Goal: Task Accomplishment & Management: Complete application form

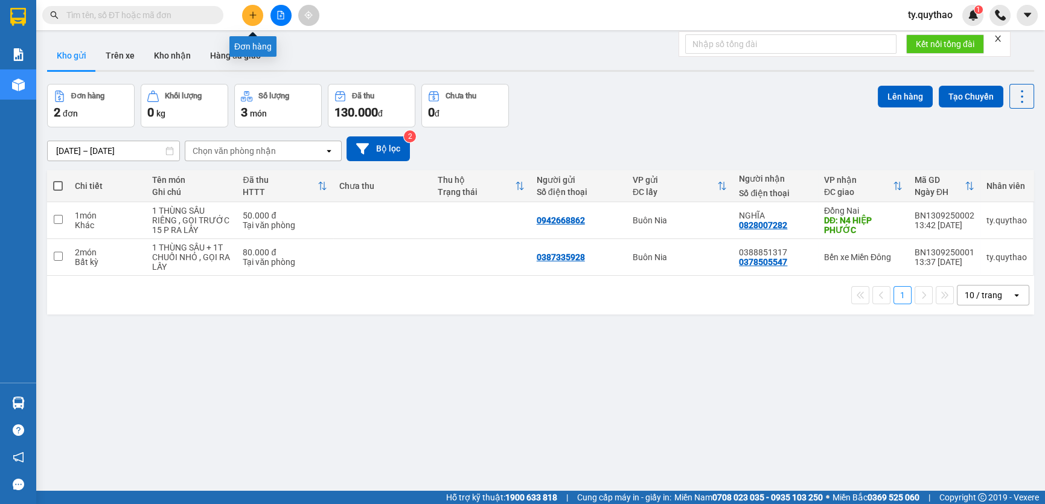
click at [258, 18] on button at bounding box center [252, 15] width 21 height 21
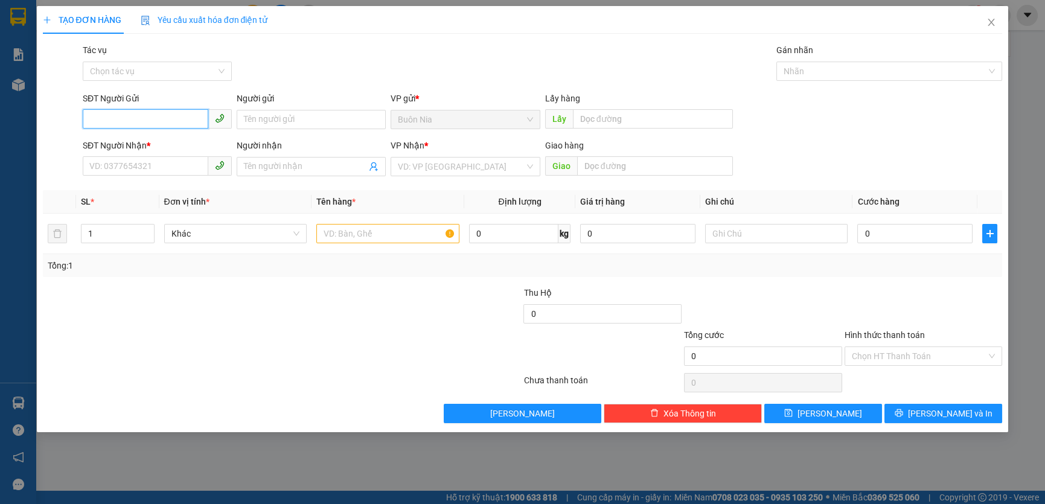
click at [147, 116] on input "SĐT Người Gửi" at bounding box center [146, 118] width 126 height 19
click at [149, 118] on input "0977" at bounding box center [146, 118] width 126 height 19
click at [164, 124] on input "09777" at bounding box center [146, 118] width 126 height 19
click at [164, 123] on input "09777" at bounding box center [146, 118] width 126 height 19
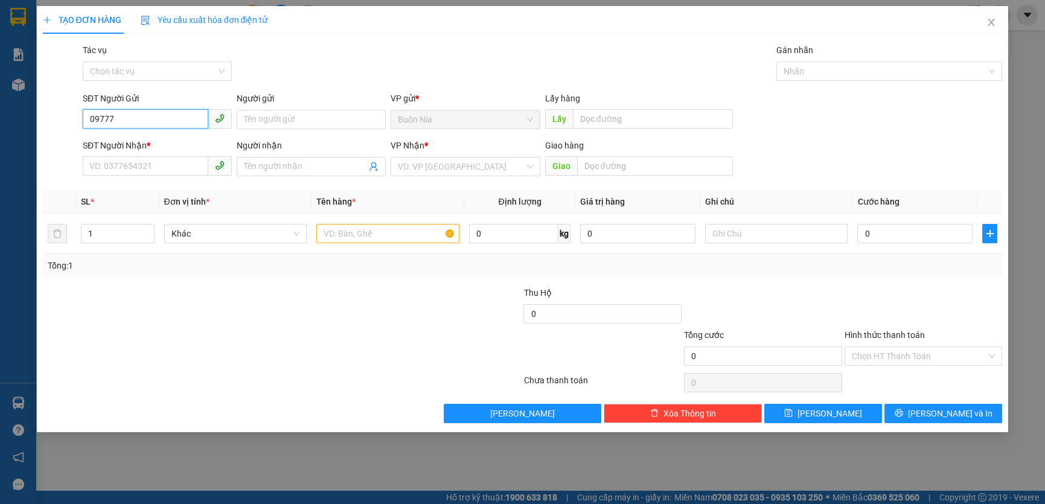
click at [165, 121] on input "09777" at bounding box center [146, 118] width 126 height 19
click at [171, 112] on input "09777" at bounding box center [146, 118] width 126 height 19
click at [170, 117] on input "09777" at bounding box center [146, 118] width 126 height 19
type input "09777"
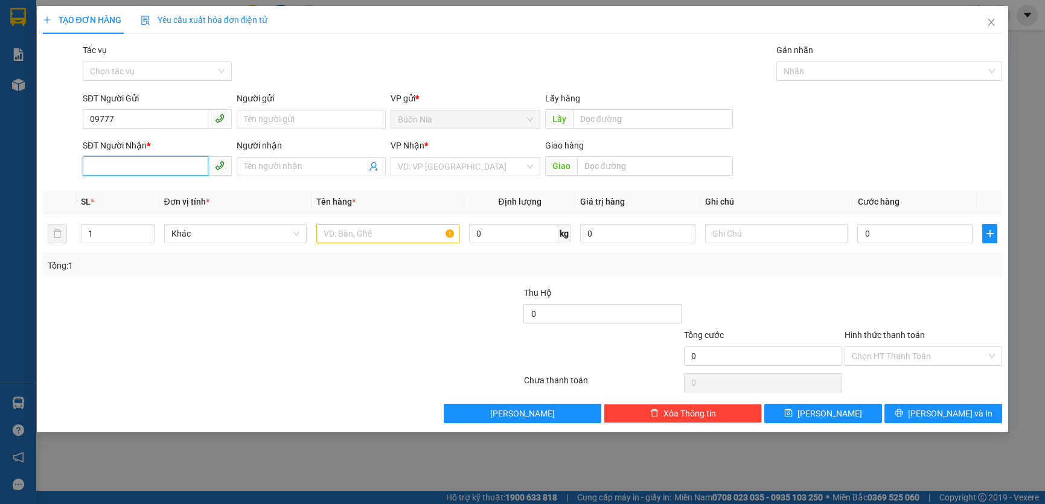
click at [144, 169] on input "SĐT Người Nhận *" at bounding box center [146, 165] width 126 height 19
click at [156, 124] on input "09777" at bounding box center [146, 118] width 126 height 19
click at [981, 22] on span "Close" at bounding box center [992, 23] width 34 height 34
click at [981, 22] on div "ty.quythao 1" at bounding box center [940, 15] width 85 height 21
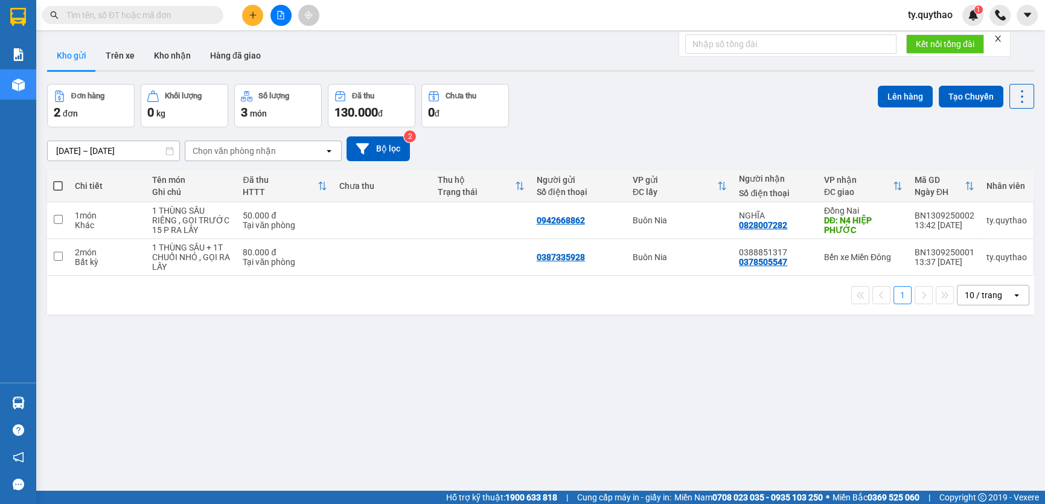
click at [148, 15] on input "text" at bounding box center [137, 14] width 142 height 13
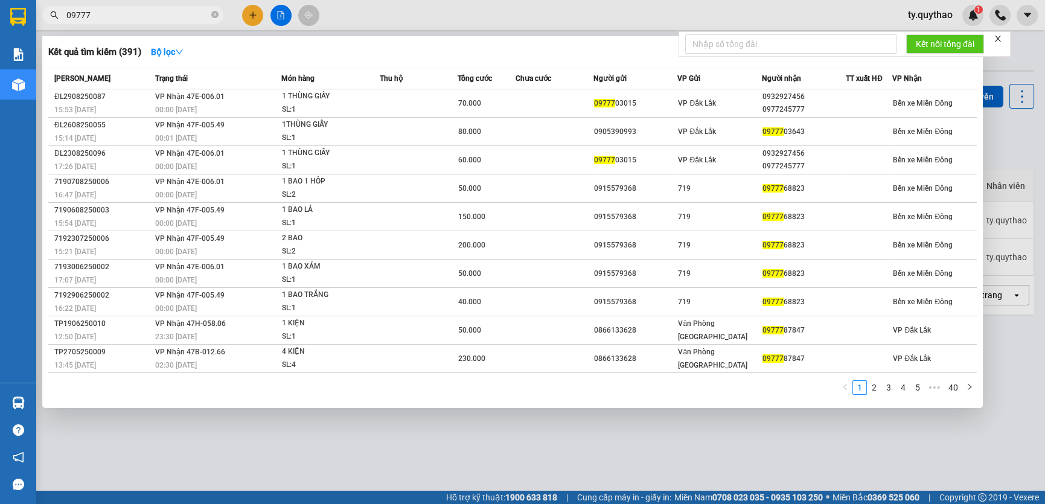
click at [505, 16] on div at bounding box center [522, 252] width 1045 height 504
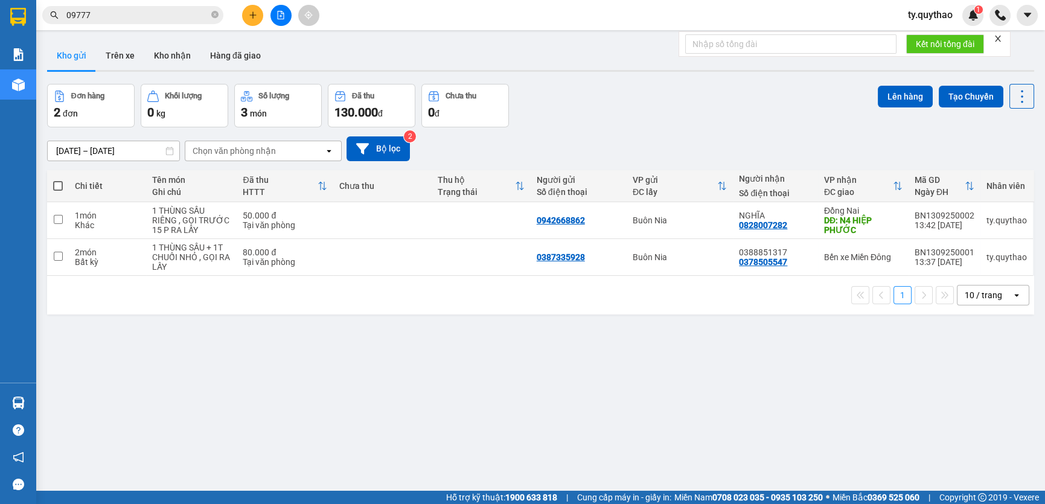
click at [100, 11] on input "09777" at bounding box center [137, 14] width 142 height 13
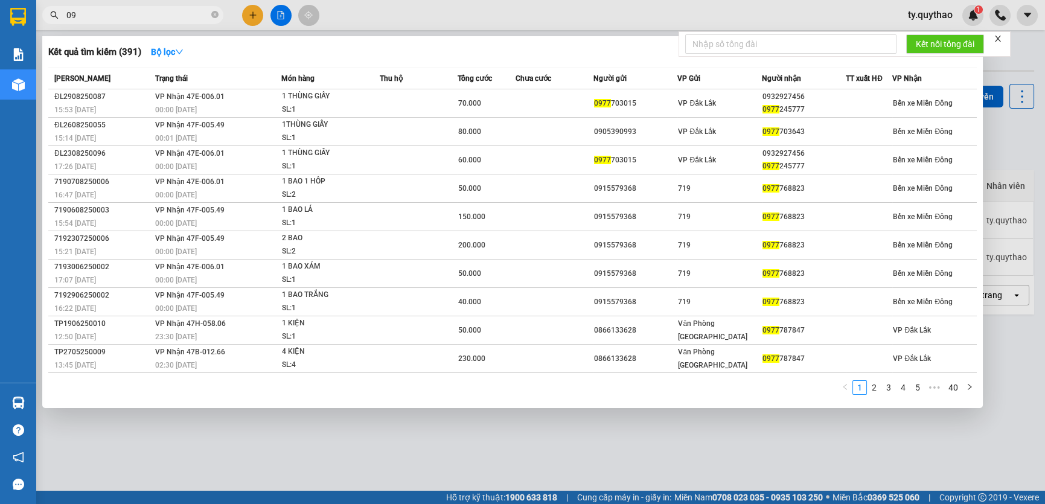
type input "0"
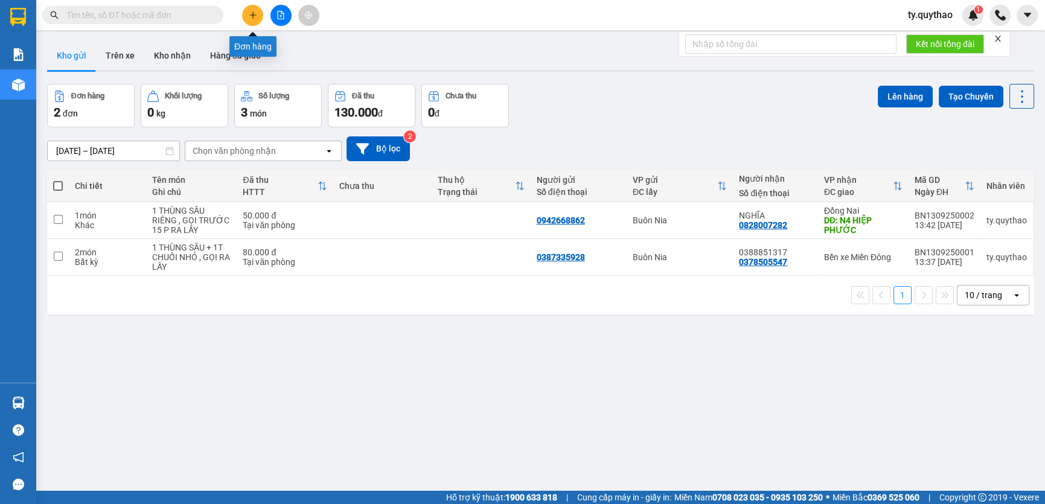
click at [256, 20] on button at bounding box center [252, 15] width 21 height 21
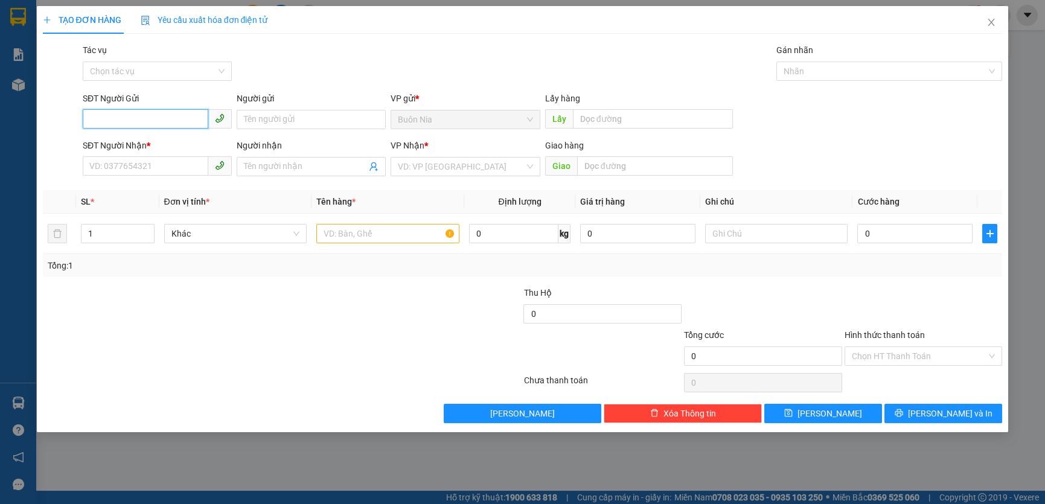
click at [142, 121] on input "SĐT Người Gửi" at bounding box center [146, 118] width 126 height 19
click at [141, 161] on input "SĐT Người Nhận *" at bounding box center [146, 165] width 126 height 19
click at [161, 123] on input "09777" at bounding box center [146, 118] width 126 height 19
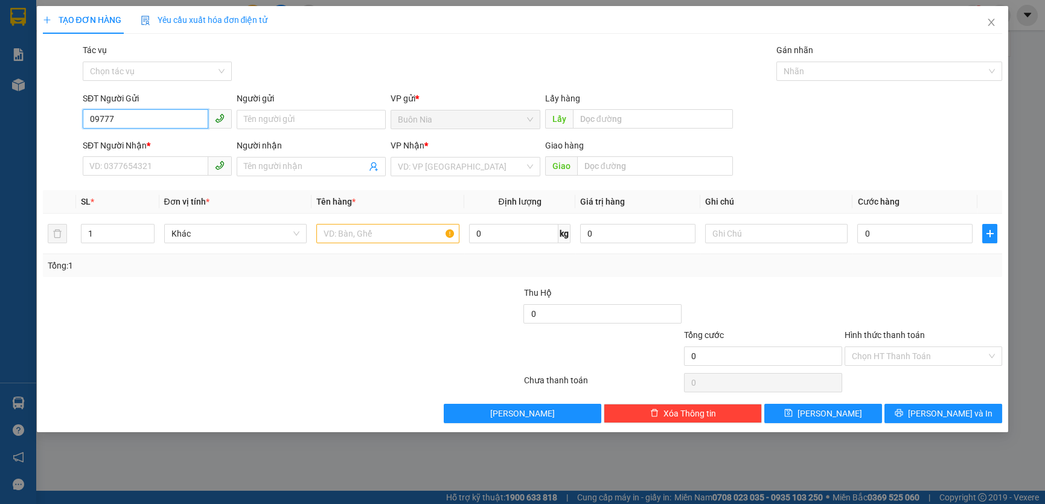
click at [161, 123] on input "09777" at bounding box center [146, 118] width 126 height 19
click at [168, 140] on div "0977351043 - CHỊ LAN KHUE" at bounding box center [157, 143] width 135 height 13
type input "0977351043"
type input "CHỊ LAN KHUE"
type input "0933094560"
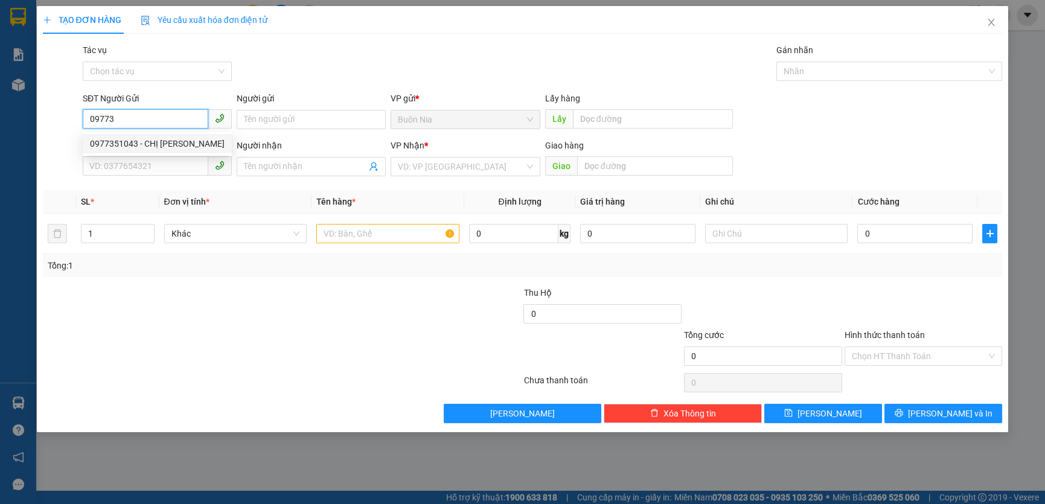
type input "CỔNG XANH"
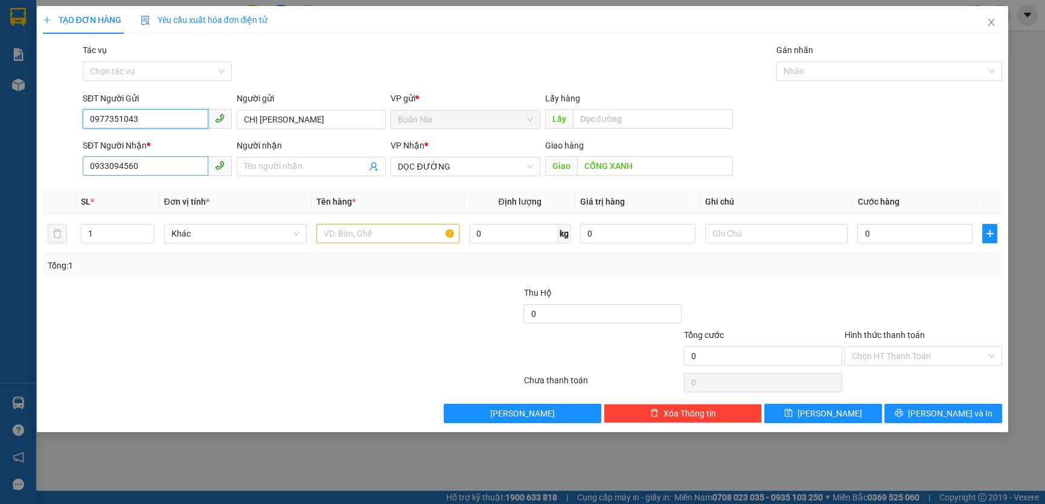
type input "0977351043"
click at [182, 169] on input "0933094560" at bounding box center [146, 165] width 126 height 19
click at [149, 168] on input "0" at bounding box center [146, 165] width 126 height 19
click at [123, 163] on input "0" at bounding box center [146, 165] width 126 height 19
type input "0"
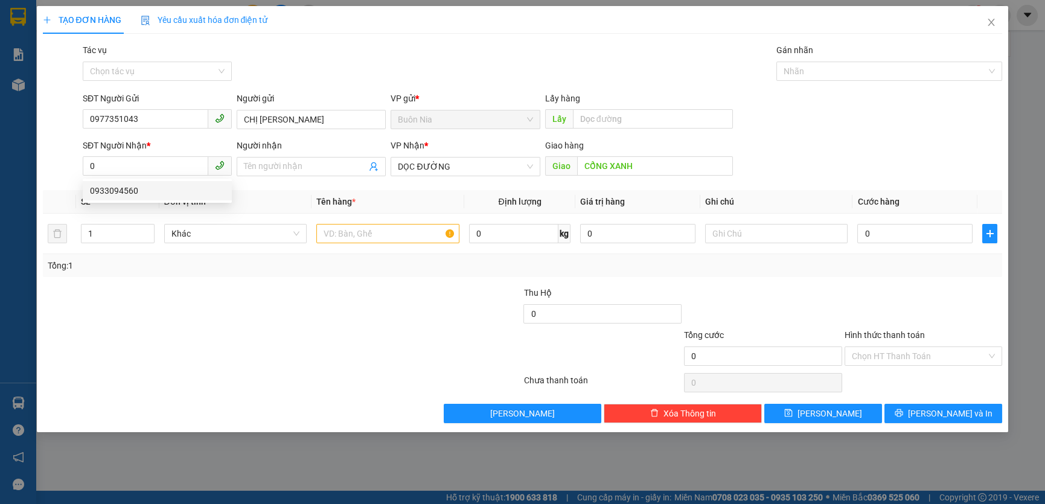
click at [147, 146] on b "*" at bounding box center [149, 146] width 4 height 10
click at [147, 156] on input "0" at bounding box center [146, 165] width 126 height 19
drag, startPoint x: 147, startPoint y: 146, endPoint x: 169, endPoint y: 139, distance: 22.7
click at [147, 146] on b "*" at bounding box center [149, 146] width 4 height 10
click at [147, 156] on input "0" at bounding box center [146, 165] width 126 height 19
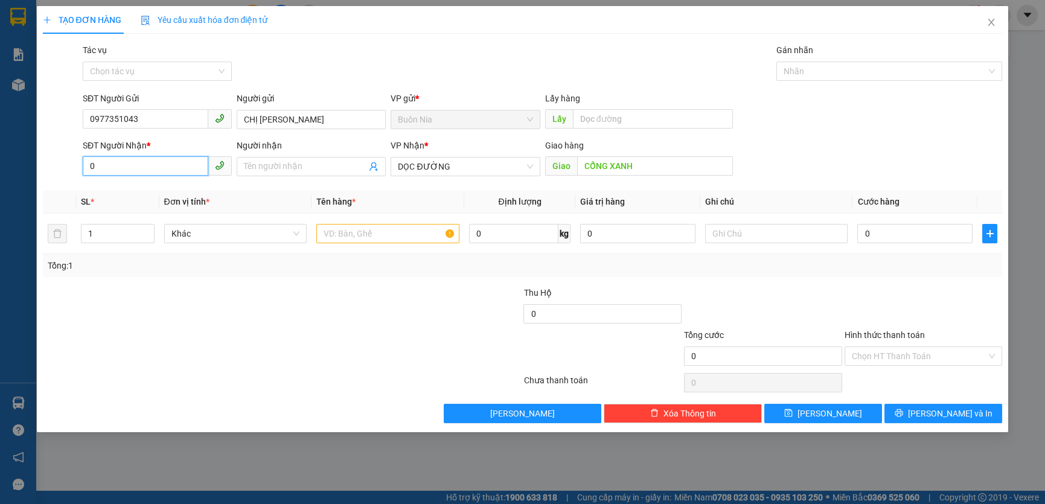
click at [154, 166] on input "0" at bounding box center [146, 165] width 126 height 19
click at [158, 300] on div at bounding box center [202, 307] width 321 height 42
click at [136, 166] on input "0" at bounding box center [146, 165] width 126 height 19
click at [139, 187] on div "0933094560" at bounding box center [157, 190] width 135 height 13
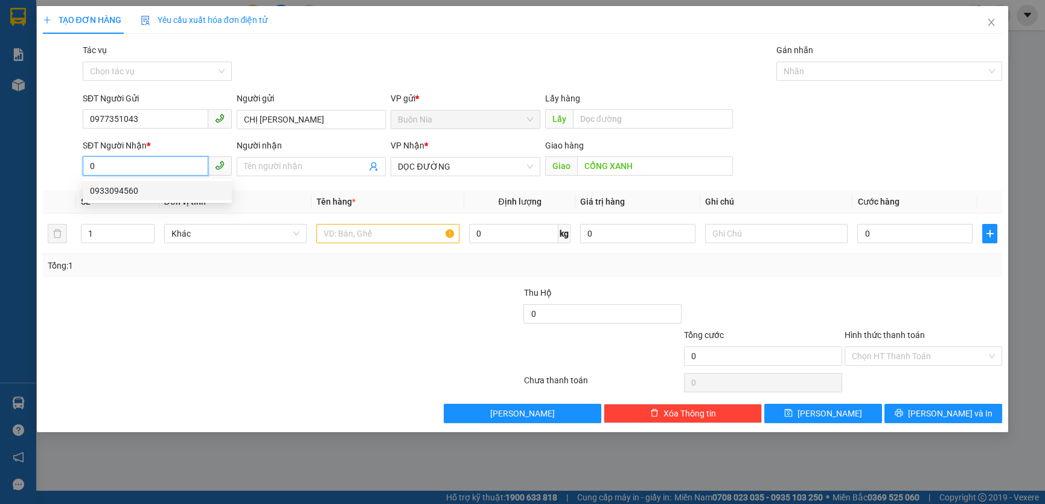
type input "0933094560"
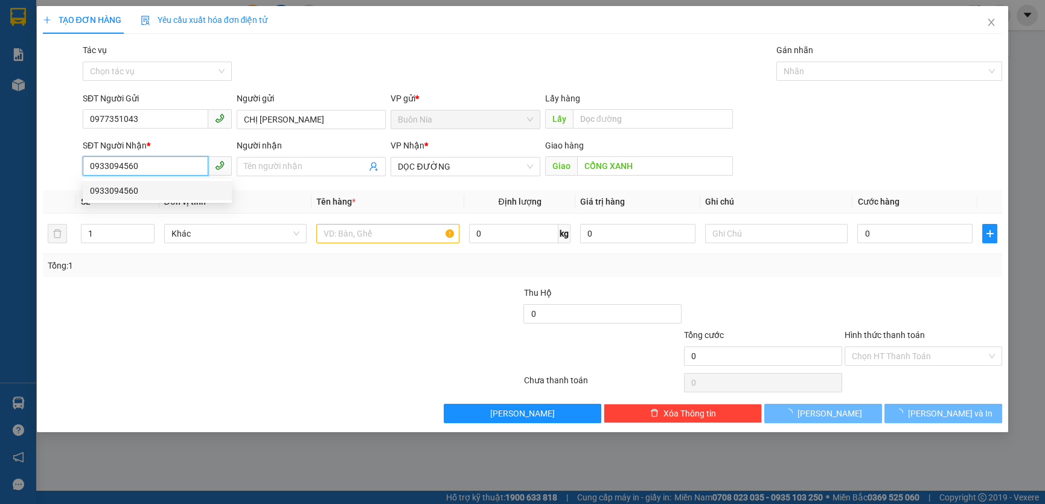
click at [139, 187] on div "0933094560" at bounding box center [157, 190] width 135 height 13
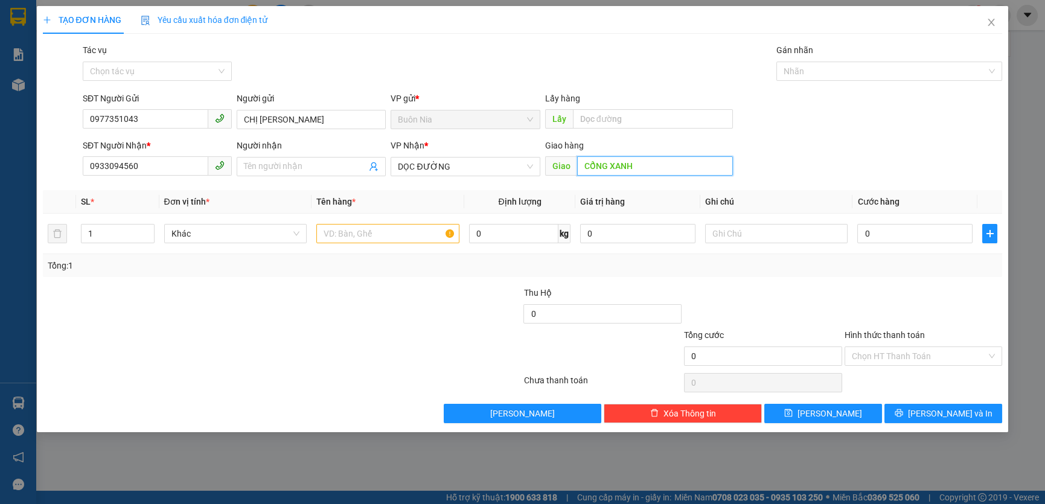
click at [644, 171] on input "CỔNG XANH" at bounding box center [655, 165] width 156 height 19
click at [646, 169] on input "CỔNG XANH" at bounding box center [655, 165] width 156 height 19
click at [389, 242] on input "text" at bounding box center [387, 233] width 143 height 19
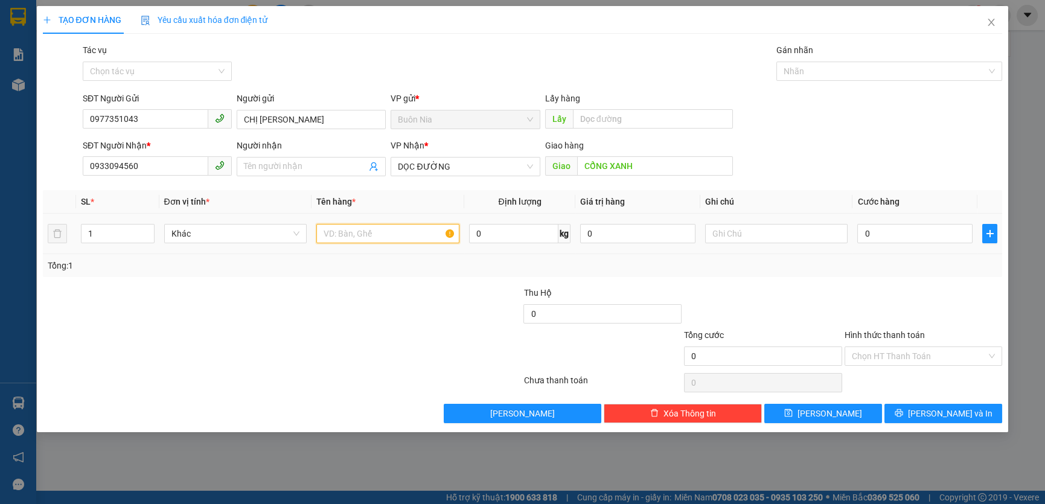
click at [388, 242] on input "text" at bounding box center [387, 233] width 143 height 19
type input "1` THÙNG SẦU , GỌI TRƯỚC 15P RA LẤY"
click at [862, 242] on input "0" at bounding box center [914, 233] width 115 height 19
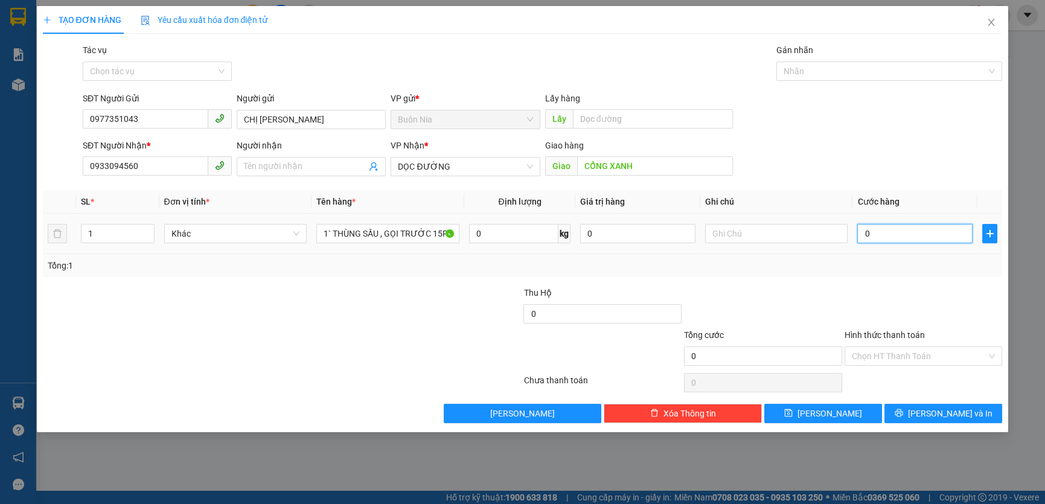
type input "5"
type input "50"
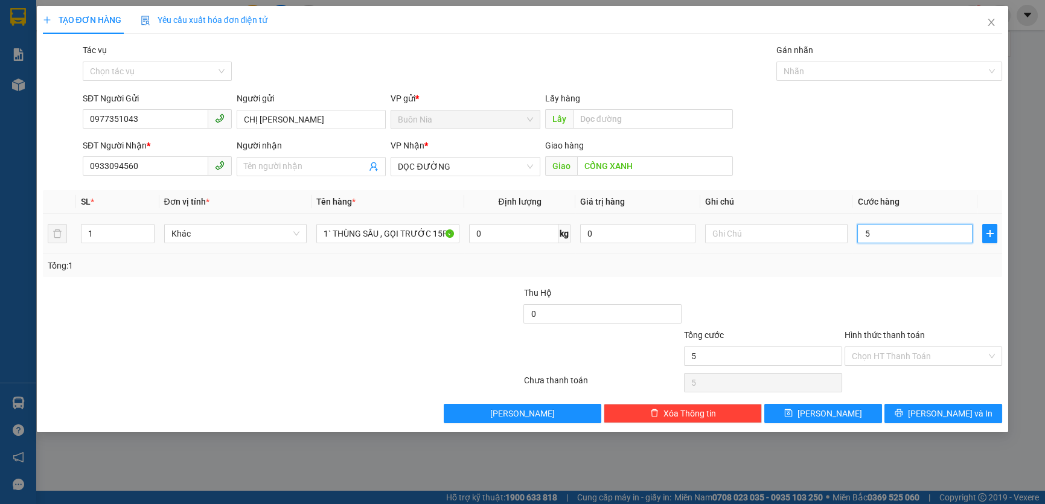
type input "50"
type input "500"
type input "5.000"
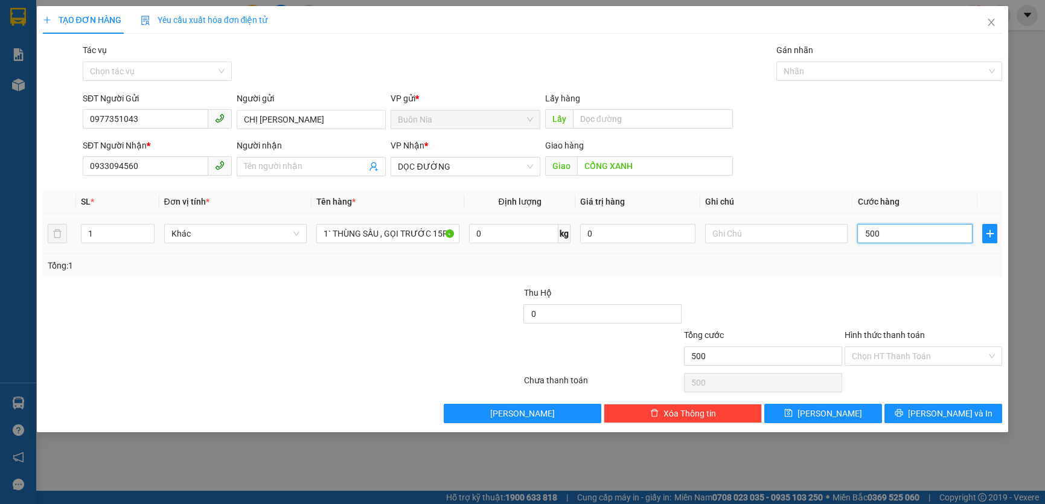
type input "5.000"
type input "50.000"
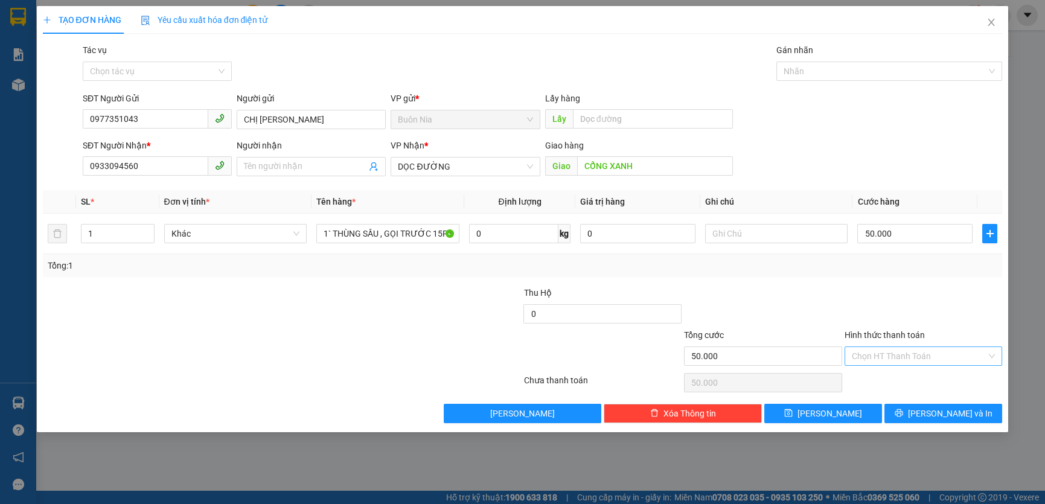
click at [898, 352] on input "Hình thức thanh toán" at bounding box center [919, 356] width 135 height 18
type input "50.000"
click at [898, 352] on input "Hình thức thanh toán" at bounding box center [919, 356] width 135 height 18
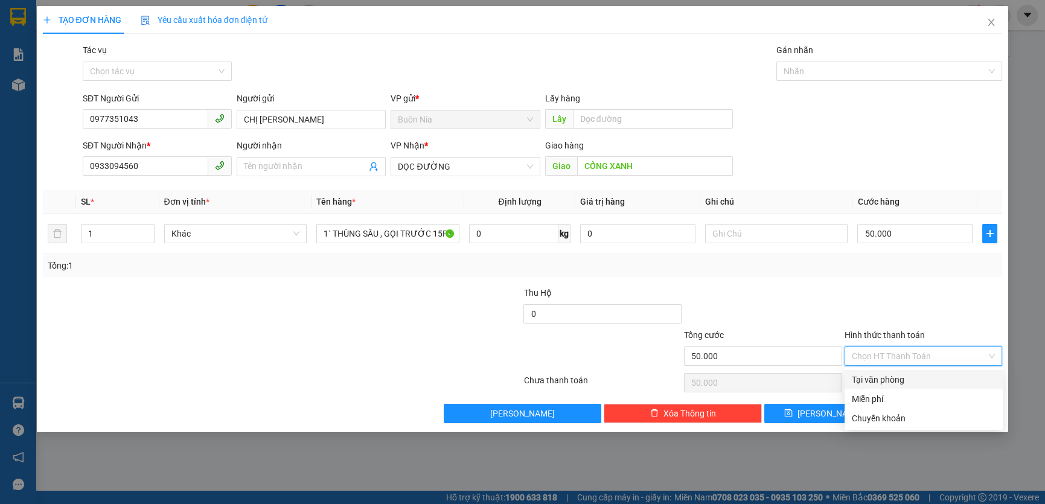
click at [903, 388] on div "Tại văn phòng" at bounding box center [924, 379] width 158 height 19
type input "0"
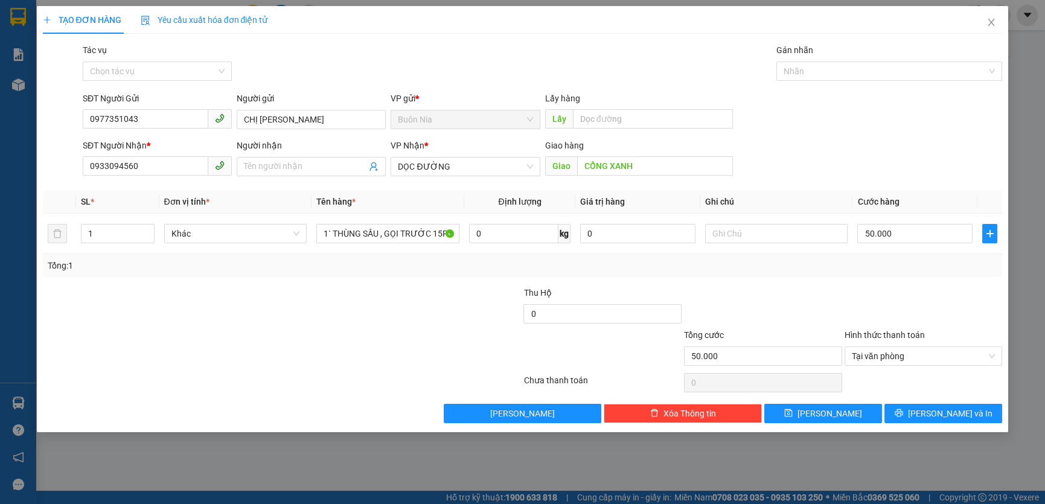
click at [903, 388] on div at bounding box center [924, 383] width 161 height 24
click at [903, 415] on icon "printer" at bounding box center [899, 413] width 8 height 8
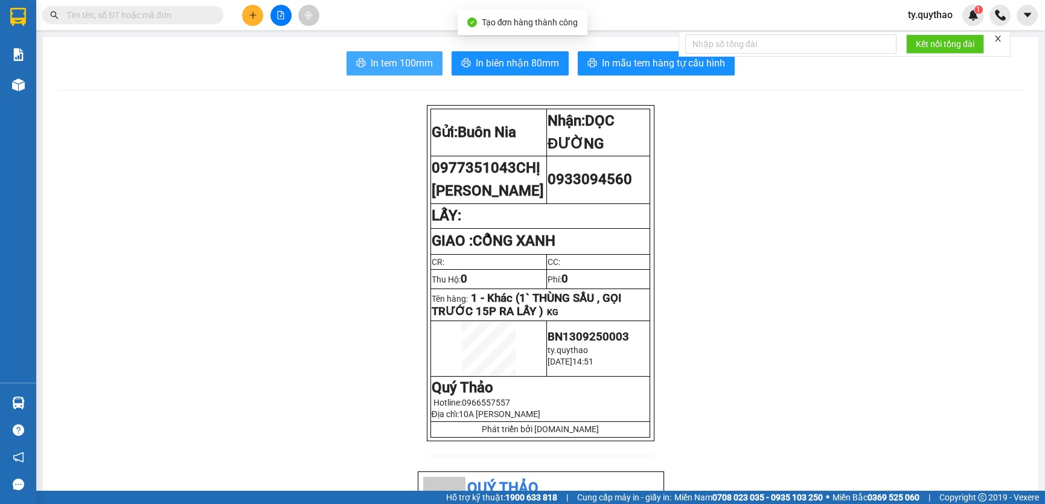
click at [405, 61] on span "In tem 100mm" at bounding box center [402, 63] width 62 height 15
click at [254, 12] on icon "plus" at bounding box center [253, 15] width 8 height 8
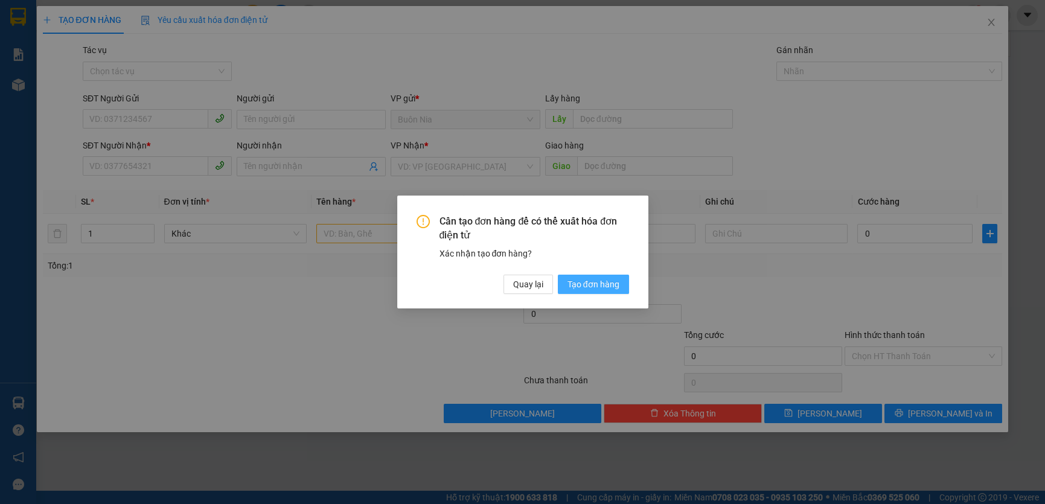
click at [611, 283] on span "Tạo đơn hàng" at bounding box center [594, 284] width 52 height 13
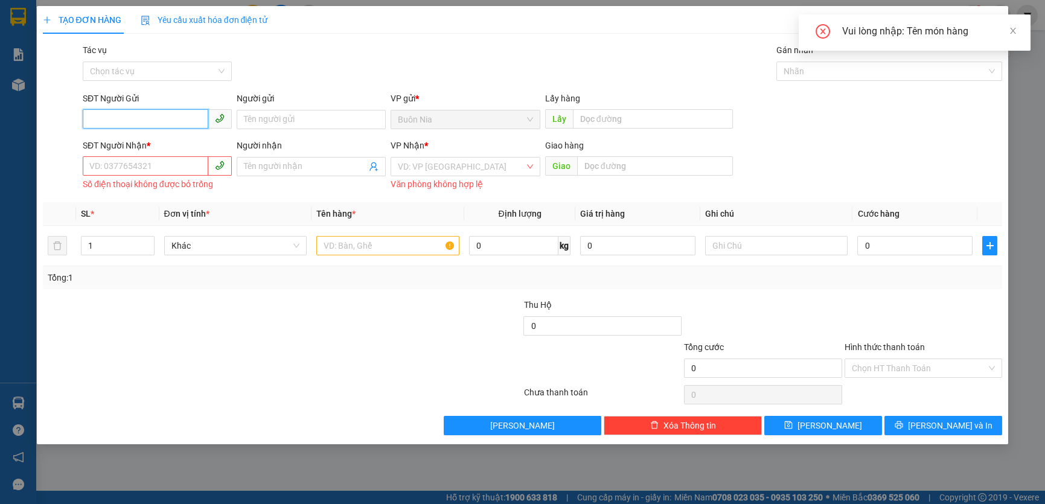
click at [130, 123] on input "SĐT Người Gửi" at bounding box center [146, 118] width 126 height 19
click at [143, 164] on input "SĐT Người Nhận *" at bounding box center [146, 165] width 126 height 19
click at [117, 118] on input "0867409459" at bounding box center [146, 118] width 126 height 19
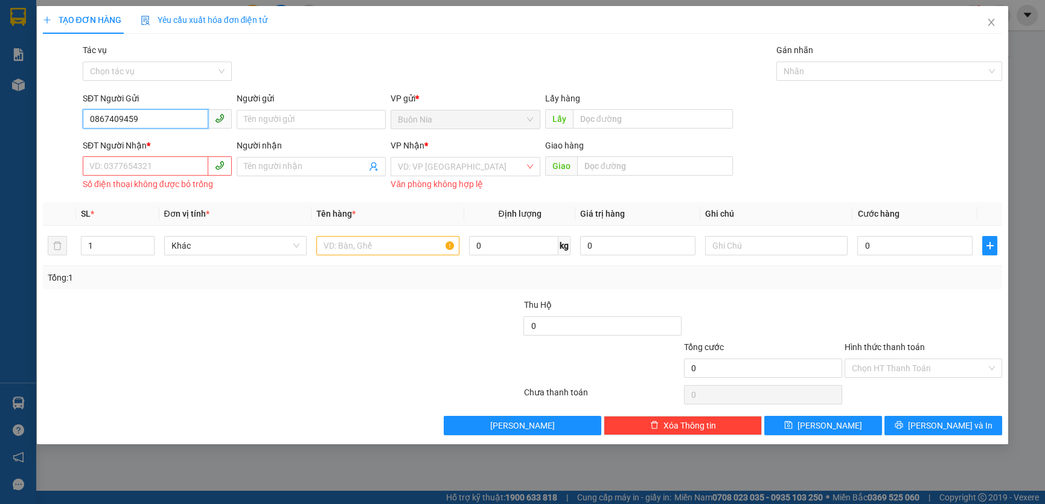
click at [137, 118] on input "0867409459" at bounding box center [146, 118] width 126 height 19
click at [152, 146] on div "0867459138" at bounding box center [157, 143] width 135 height 13
type input "0867459138"
type input "0372141237"
type input "CẨM LIÊM"
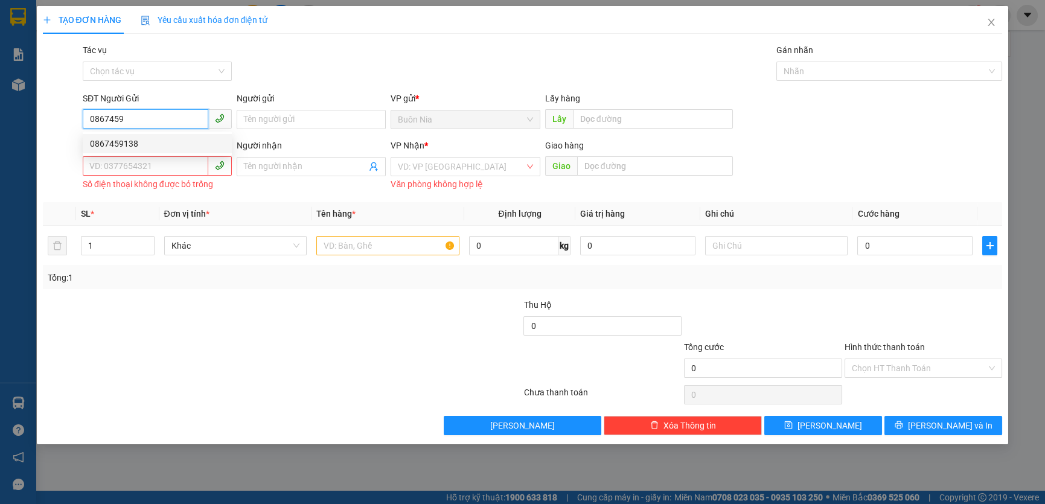
type input "BXMĐ MỚI"
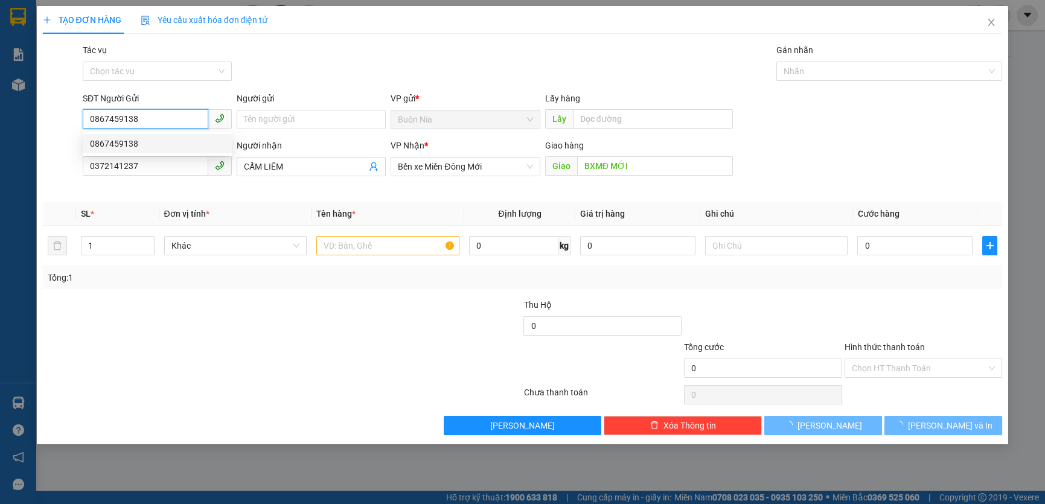
click at [152, 146] on div "0867459138" at bounding box center [157, 143] width 135 height 13
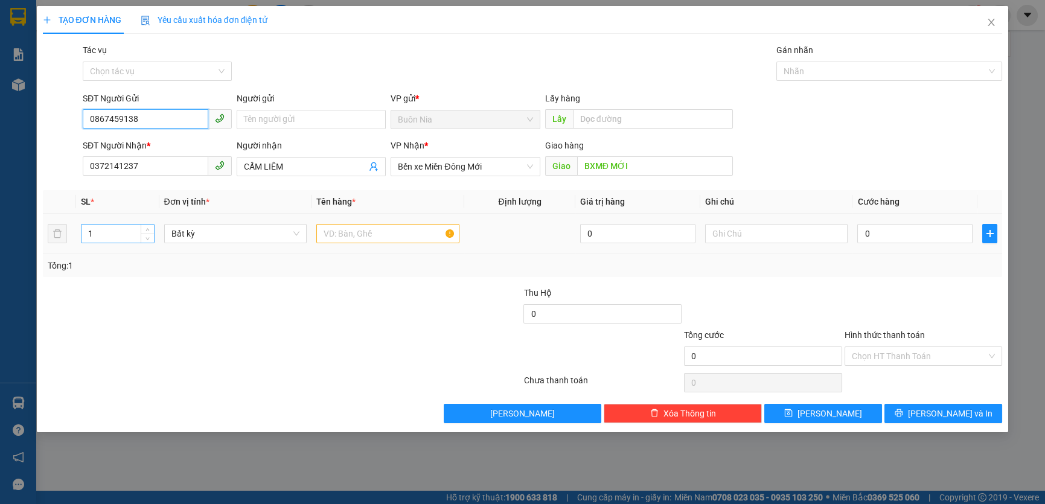
type input "0867459138"
click at [109, 234] on input "1" at bounding box center [118, 234] width 72 height 18
click at [187, 165] on input "0372141237" at bounding box center [146, 165] width 126 height 19
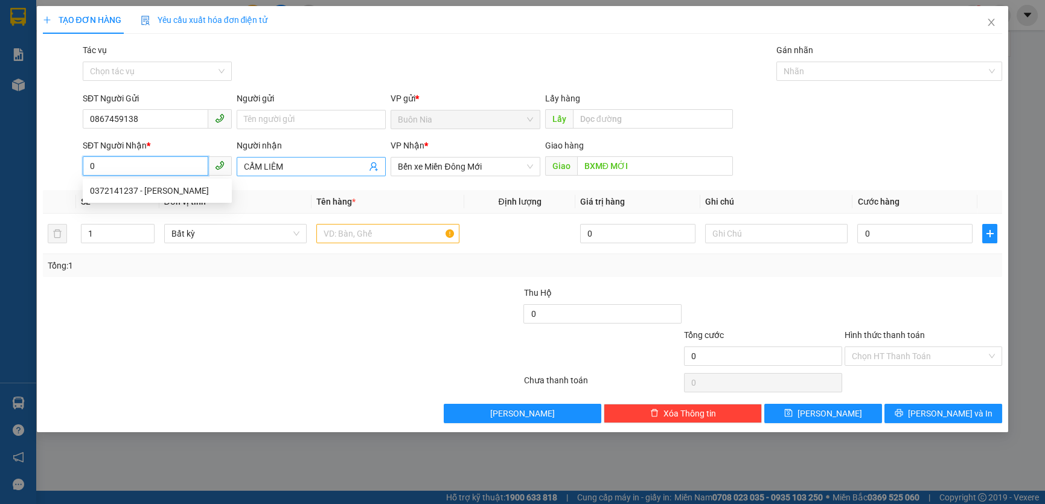
type input "0"
click at [304, 157] on span "CẨM LIÊM" at bounding box center [311, 166] width 149 height 19
type input "C"
click at [136, 159] on input "0" at bounding box center [146, 165] width 126 height 19
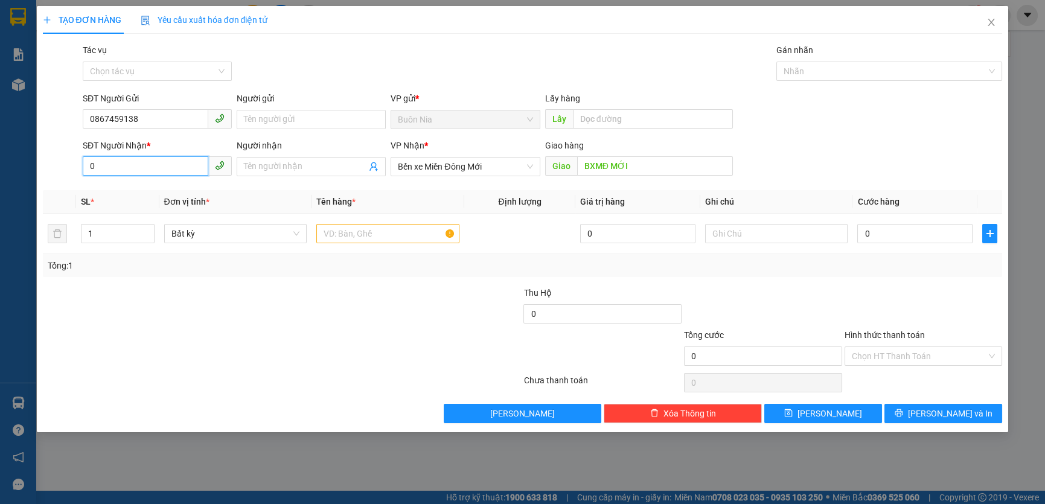
click at [136, 159] on input "0" at bounding box center [146, 165] width 126 height 19
click at [133, 170] on input "0" at bounding box center [146, 165] width 126 height 19
type input "0962917508"
click at [646, 168] on input "BXMĐ MỚI" at bounding box center [655, 165] width 156 height 19
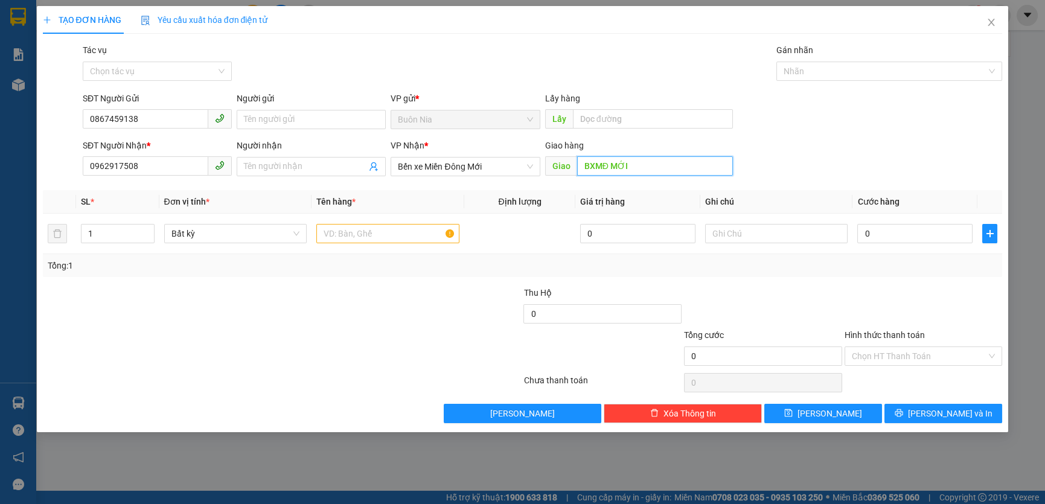
click at [639, 167] on input "BXMĐ MỚI" at bounding box center [655, 165] width 156 height 19
type input "B"
click at [374, 232] on input "text" at bounding box center [387, 233] width 143 height 19
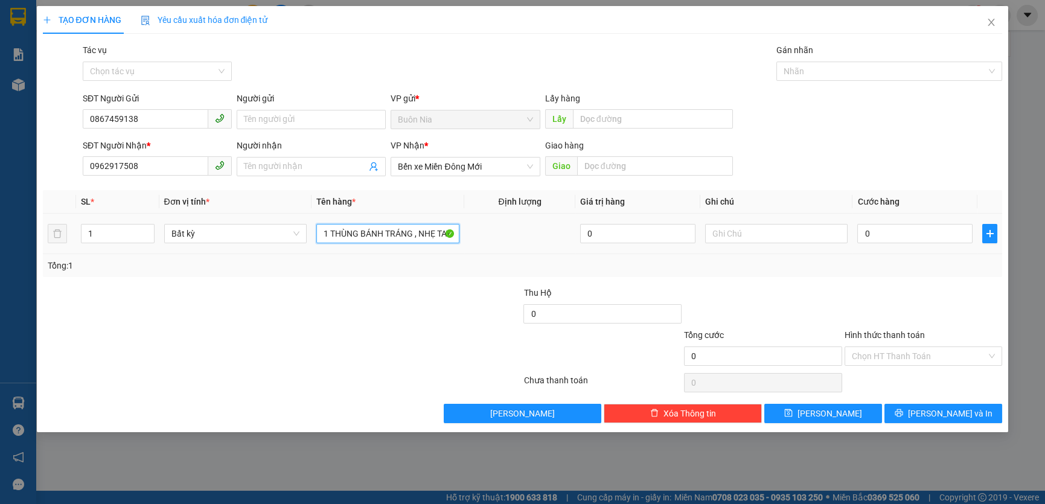
scroll to position [0, 2]
click at [416, 241] on input "1 THÙNG BÁNH TRÁNG , NHẸ TAY" at bounding box center [387, 233] width 143 height 19
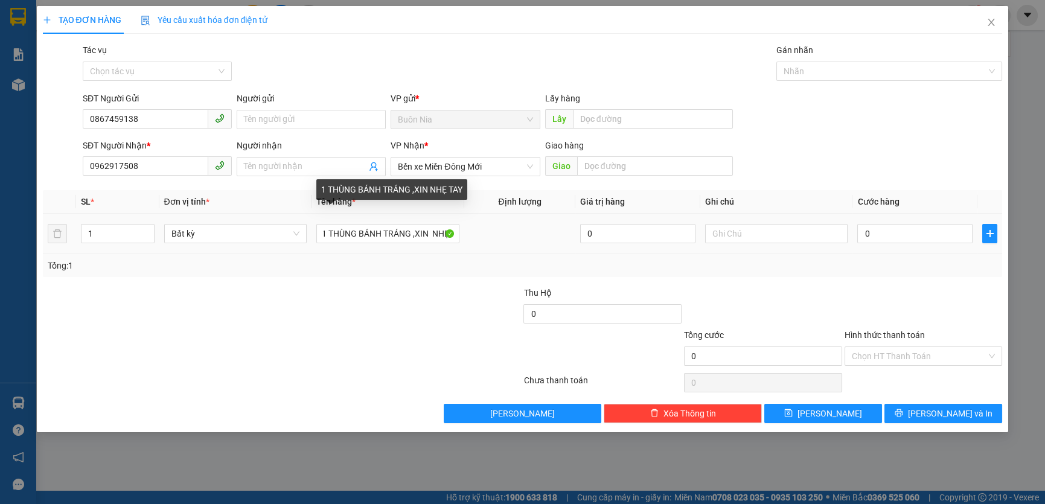
click at [418, 199] on div "1 THÙNG BÁNH TRÁNG ,XIN NHẸ TAY" at bounding box center [391, 189] width 151 height 21
click at [455, 231] on input "1 THÙNG BÁNH TRÁNG ,XIN NHẸ TAY" at bounding box center [387, 233] width 143 height 19
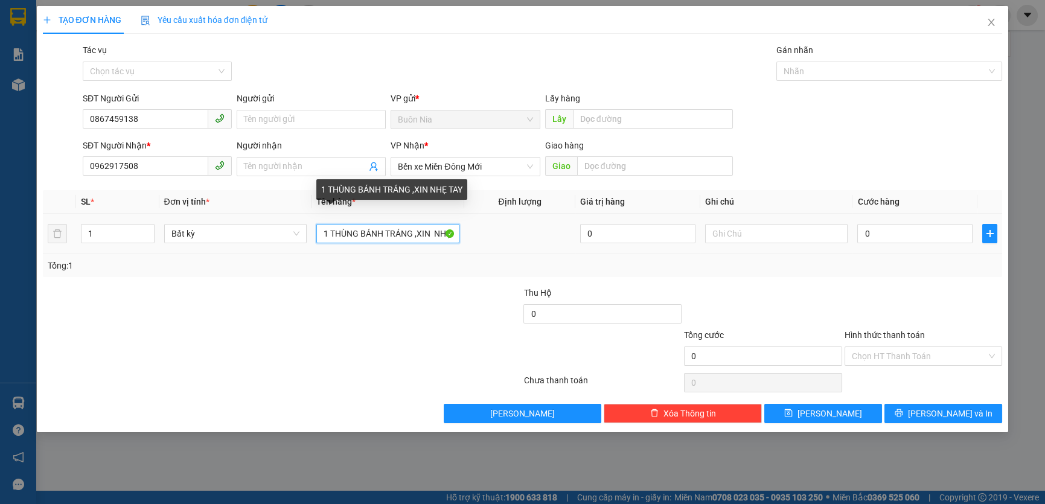
click at [455, 231] on input "1 THÙNG BÁNH TRÁNG ,XIN NHẸ TAY" at bounding box center [387, 233] width 143 height 19
type input "1 THÙNG BÁNH TRÁNG ,XIN NHẸ TAY DÙM , CẢM ƠN"
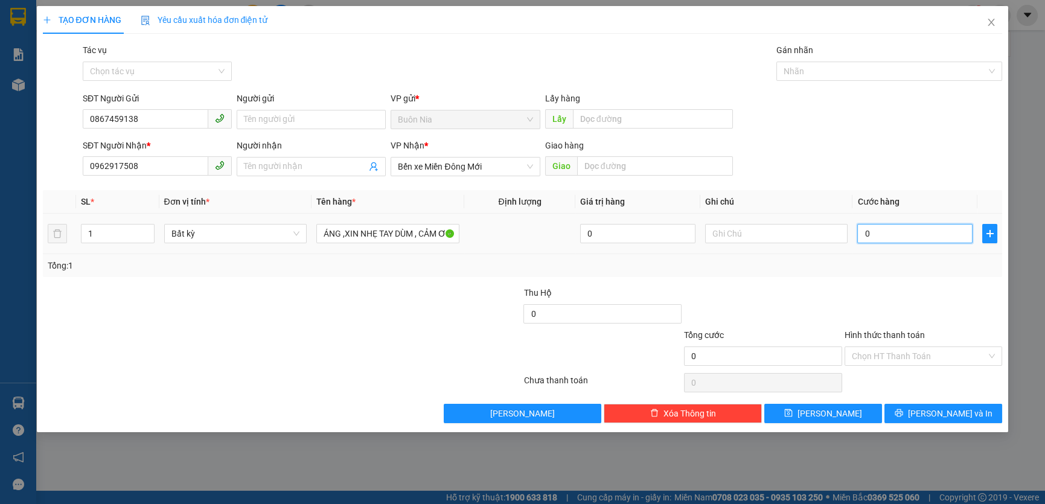
click at [868, 239] on input "0" at bounding box center [914, 233] width 115 height 19
type input "7"
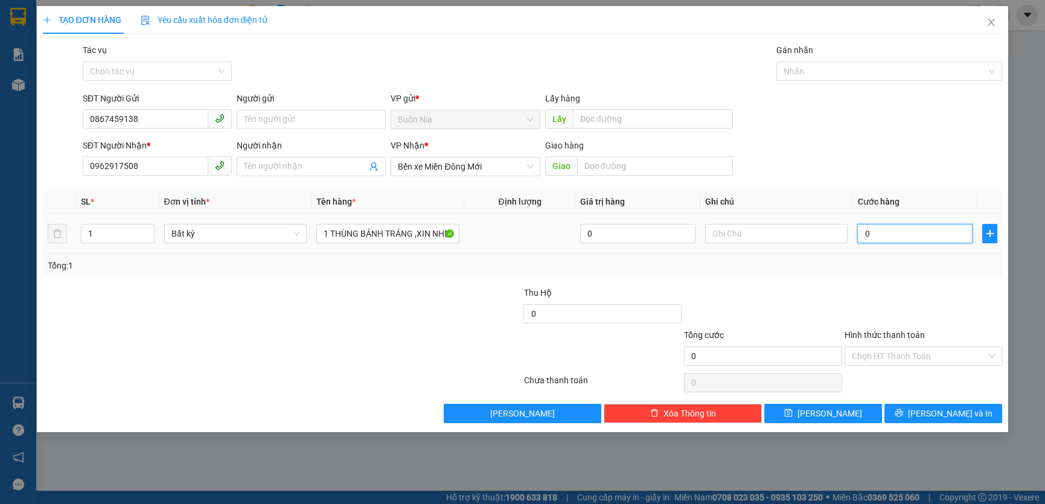
type input "7"
type input "70"
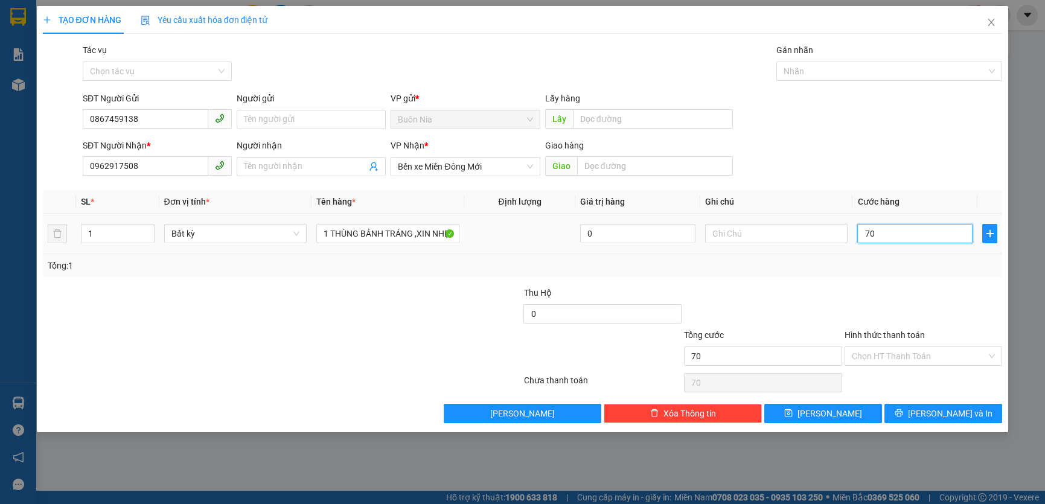
type input "700"
type input "7.000"
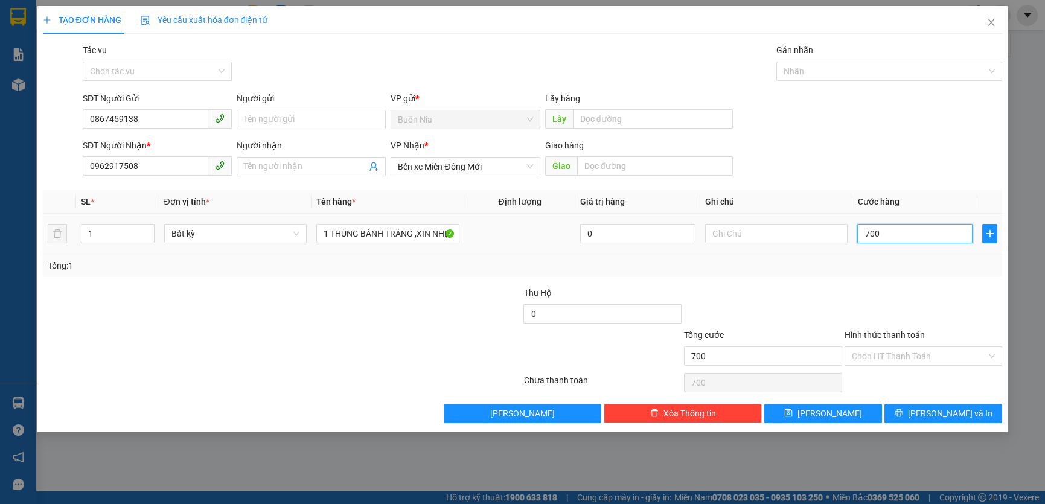
type input "7.000"
type input "70.000"
click at [918, 347] on input "Hình thức thanh toán" at bounding box center [919, 356] width 135 height 18
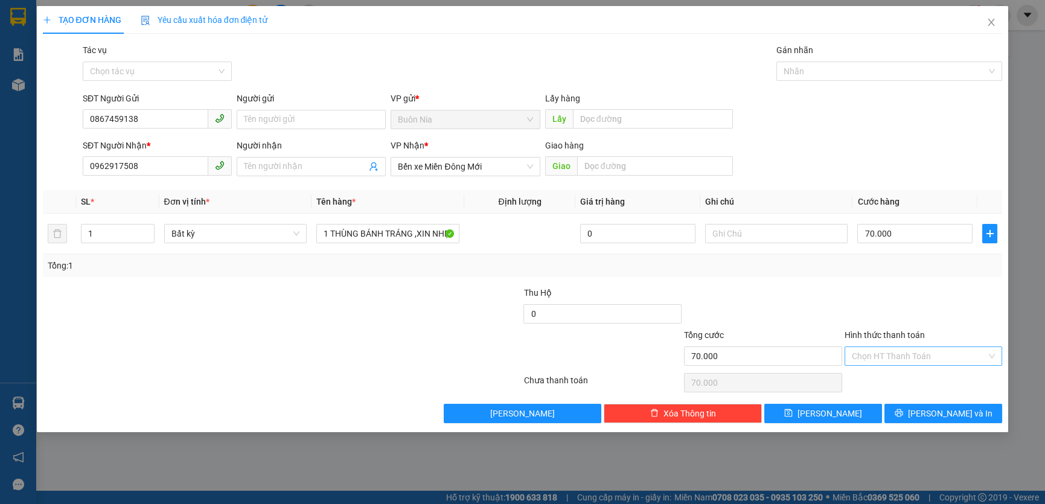
type input "70.000"
click at [918, 347] on input "Hình thức thanh toán" at bounding box center [919, 356] width 135 height 18
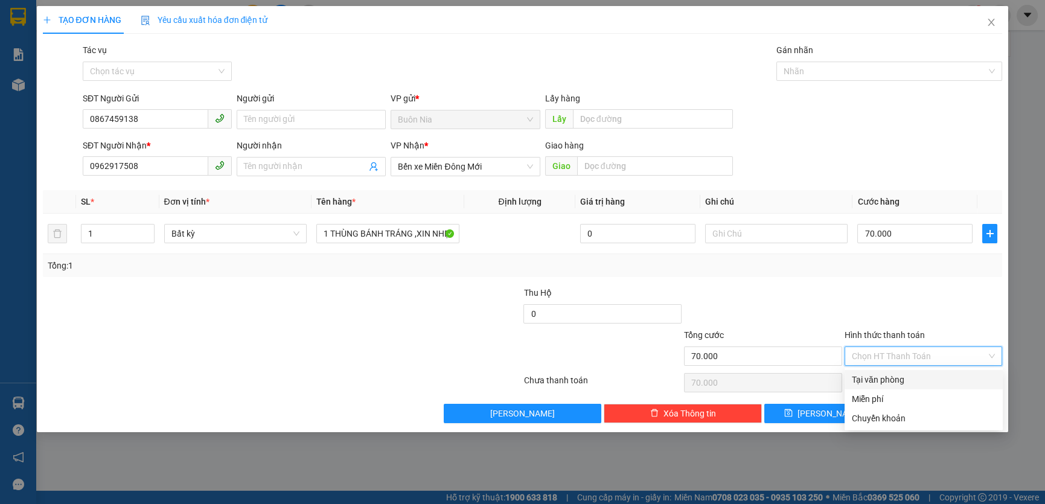
click at [927, 386] on div "Tại văn phòng" at bounding box center [924, 379] width 158 height 19
type input "0"
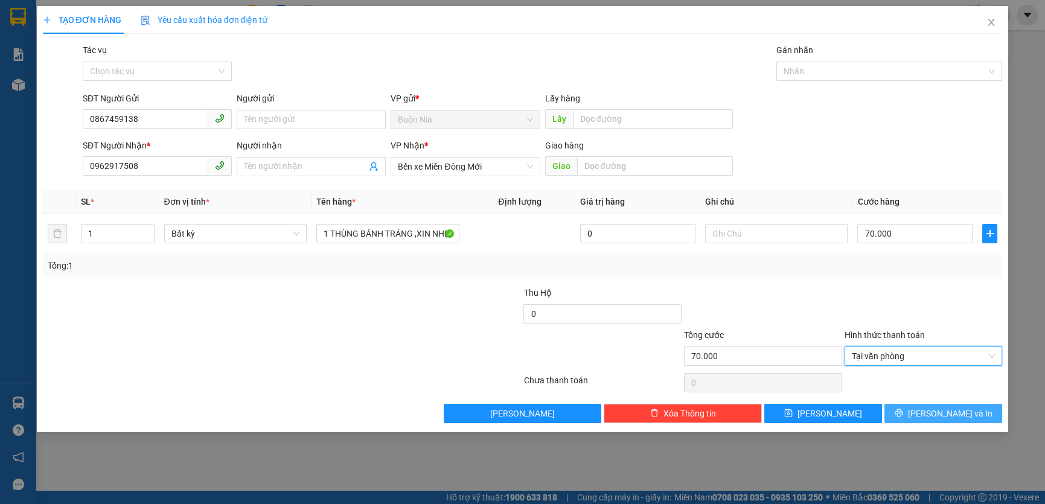
click at [934, 413] on span "Lưu và In" at bounding box center [950, 413] width 85 height 13
click at [934, 414] on span "Lưu và In" at bounding box center [950, 413] width 85 height 13
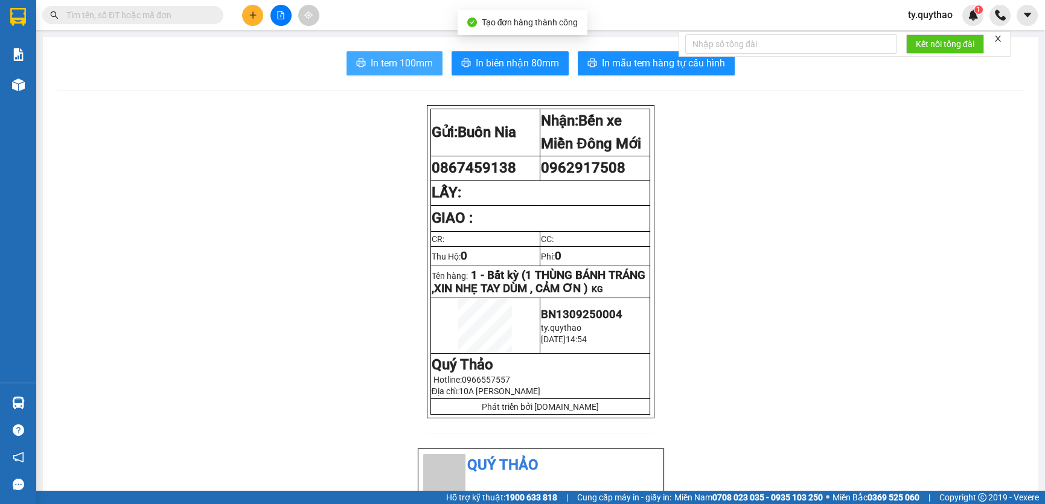
click at [429, 66] on span "In tem 100mm" at bounding box center [402, 63] width 62 height 15
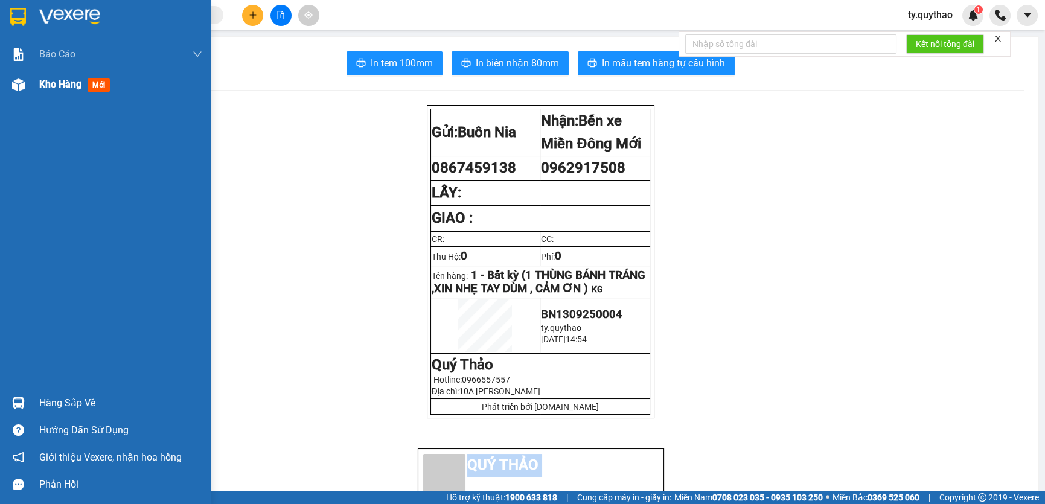
click at [6, 86] on div "Kho hàng mới" at bounding box center [105, 84] width 211 height 30
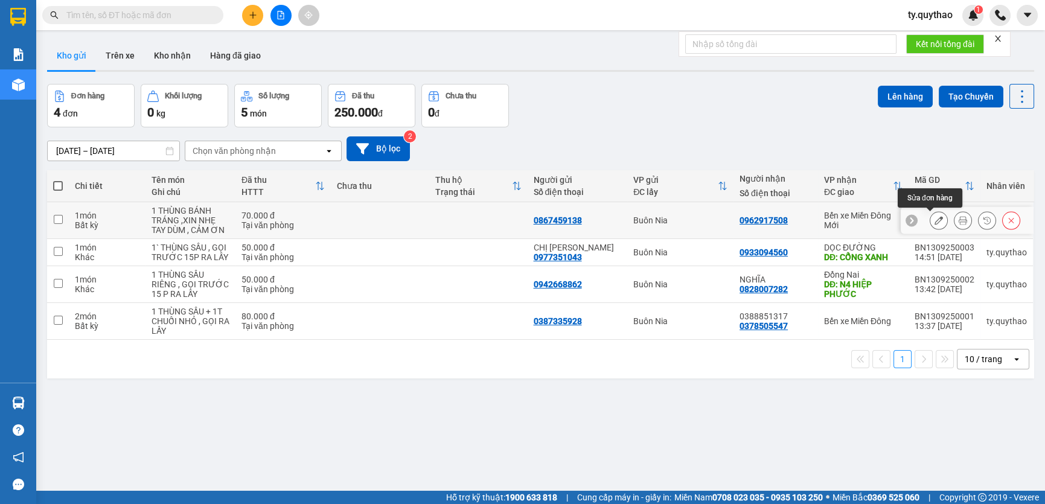
click at [935, 222] on icon at bounding box center [939, 220] width 8 height 8
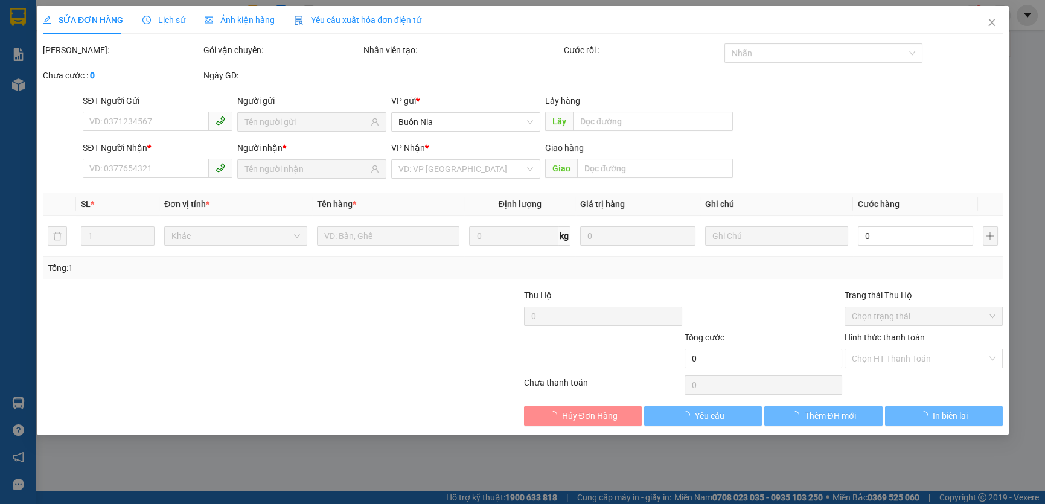
type input "0867459138"
type input "0962917508"
type input "70.000"
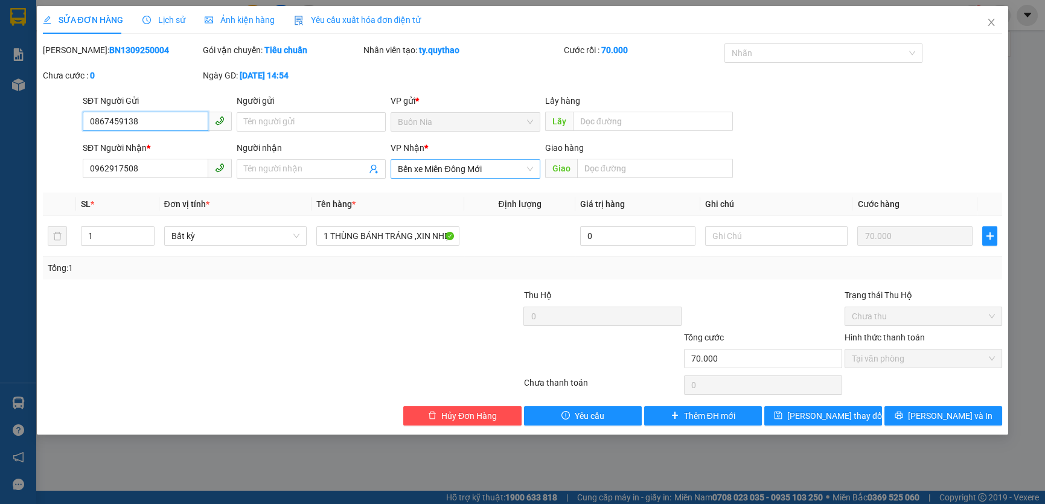
click at [506, 173] on span "Bến xe Miền Đông Mới" at bounding box center [465, 169] width 135 height 18
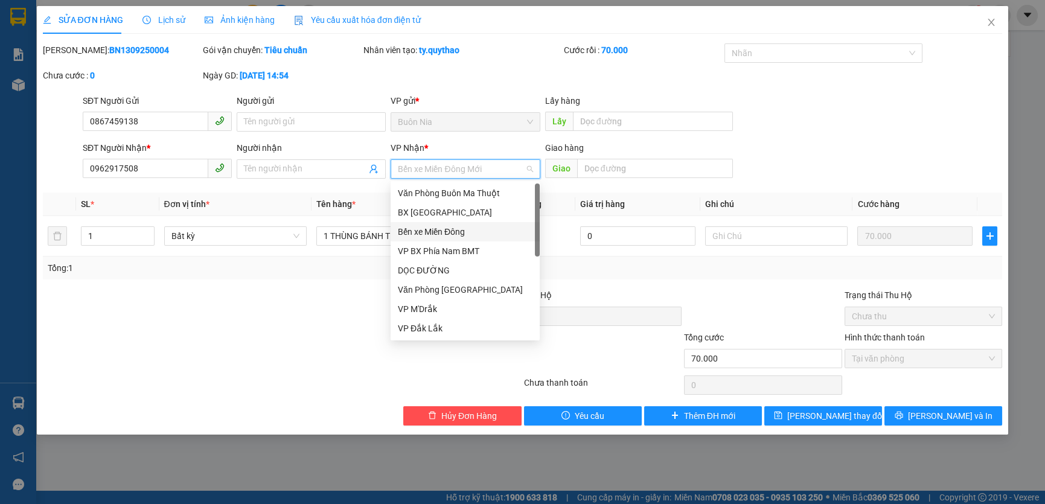
click at [484, 233] on div "Bến xe Miền Đông" at bounding box center [465, 231] width 135 height 13
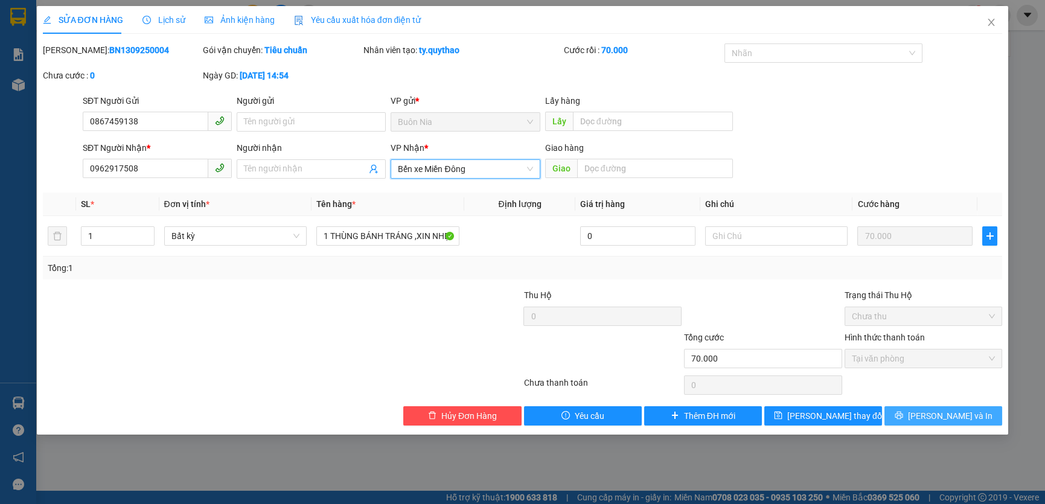
click at [964, 416] on span "Lưu và In" at bounding box center [950, 415] width 85 height 13
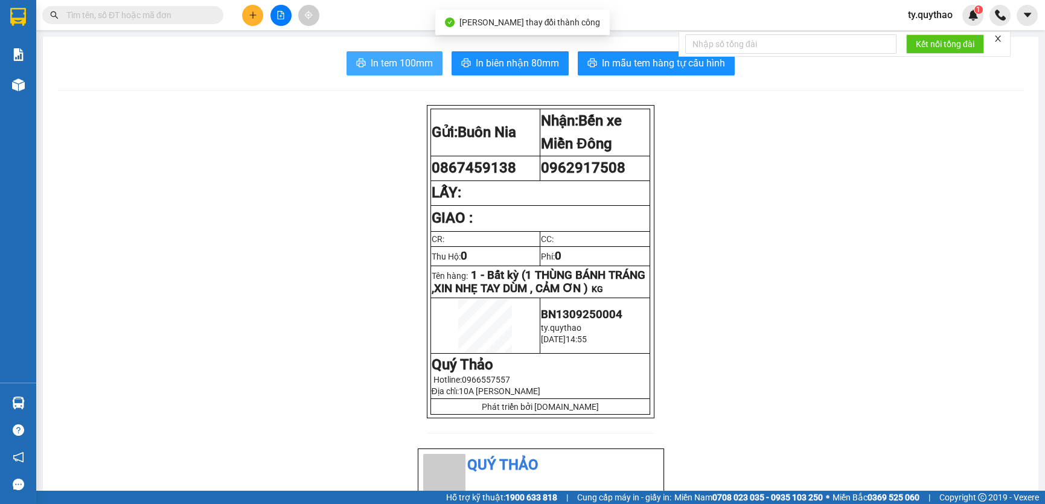
click at [399, 62] on span "In tem 100mm" at bounding box center [402, 63] width 62 height 15
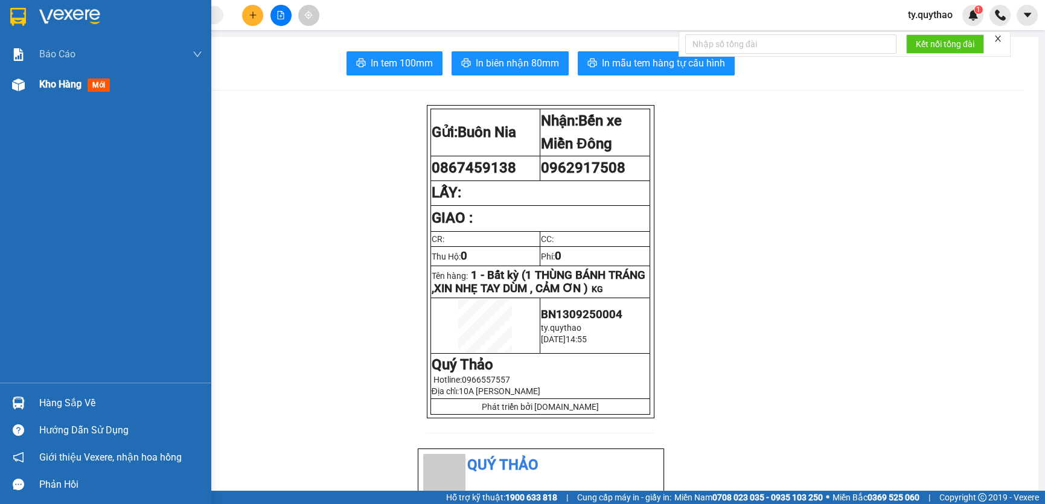
click at [52, 94] on div "Kho hàng mới" at bounding box center [120, 84] width 163 height 30
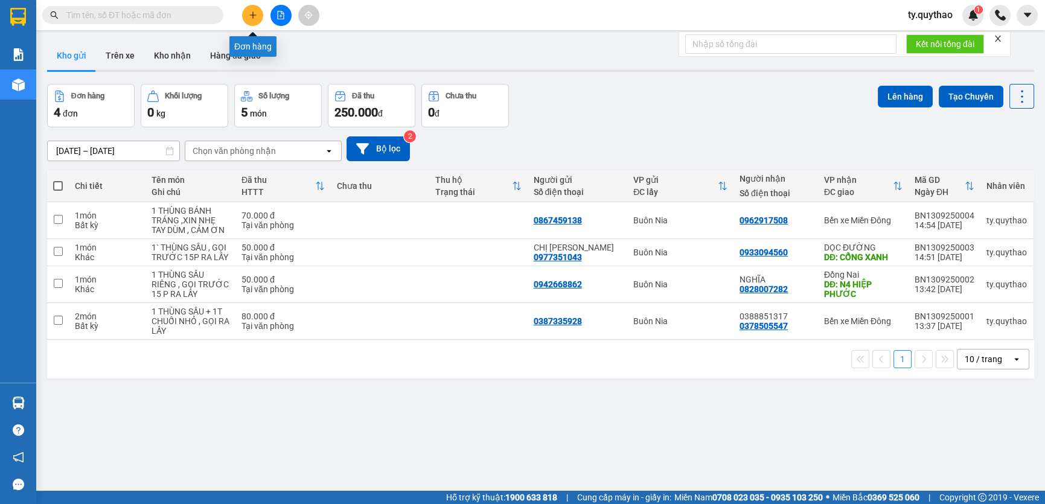
click at [262, 18] on button at bounding box center [252, 15] width 21 height 21
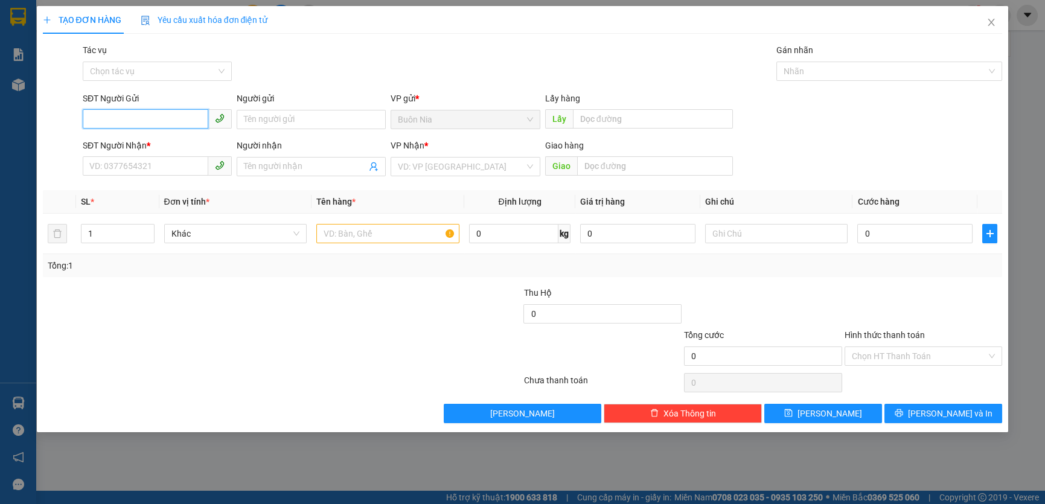
click at [153, 124] on input "SĐT Người Gửi" at bounding box center [146, 118] width 126 height 19
click at [141, 144] on div "0396042125" at bounding box center [157, 143] width 135 height 13
type input "0396042125"
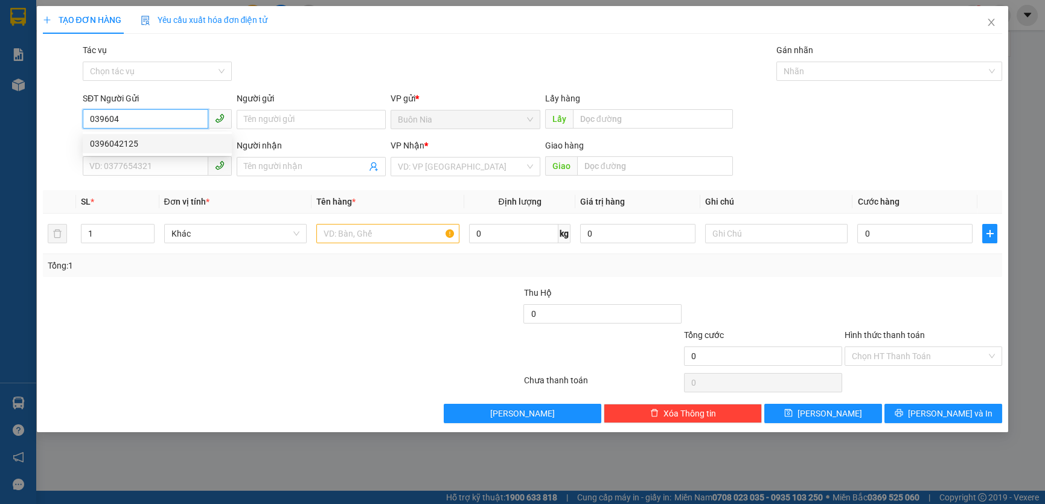
type input "0395023214"
type input "H-LOA"
type input "CẦU ÔNG BỐ"
type input "0396042125"
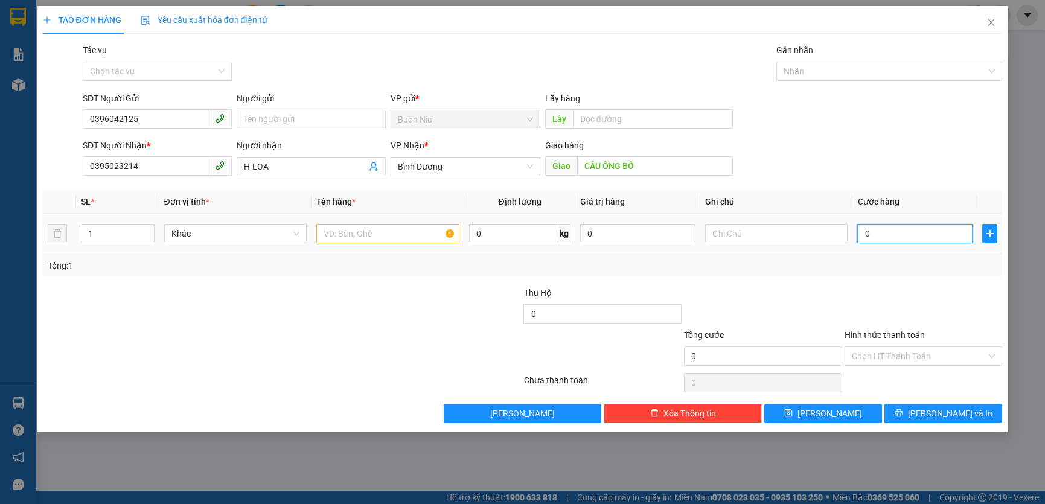
click at [862, 237] on input "0" at bounding box center [914, 233] width 115 height 19
click at [861, 235] on input "0" at bounding box center [914, 233] width 115 height 19
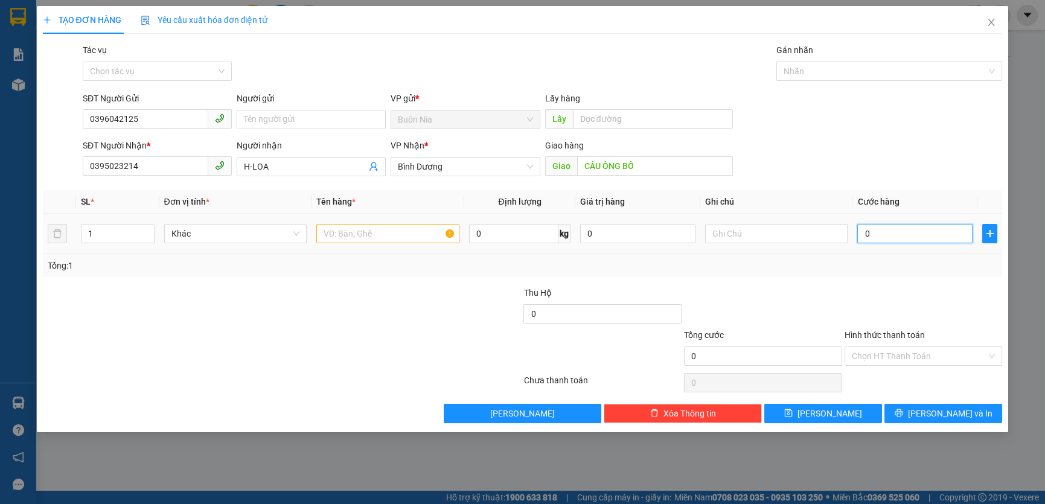
click at [861, 235] on input "0" at bounding box center [914, 233] width 115 height 19
type input "9"
type input "90"
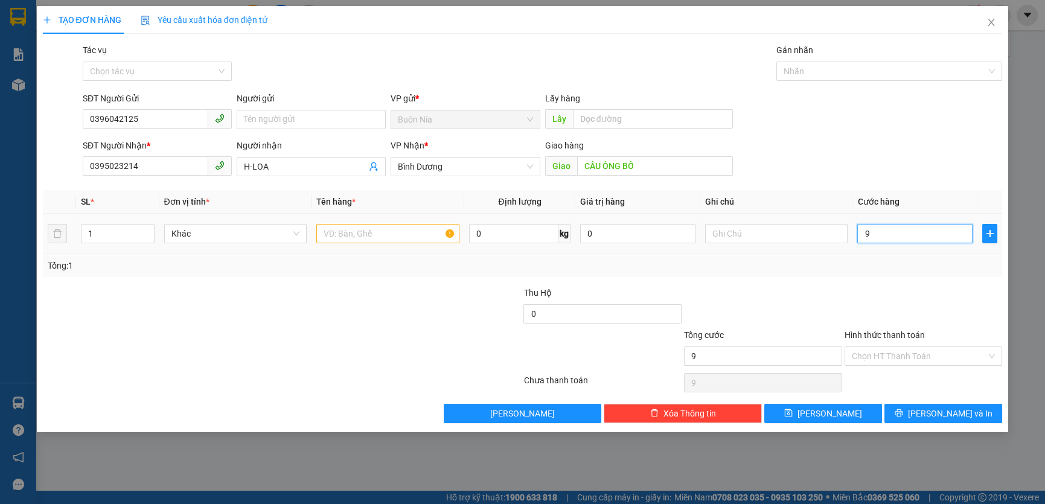
type input "90"
type input "900"
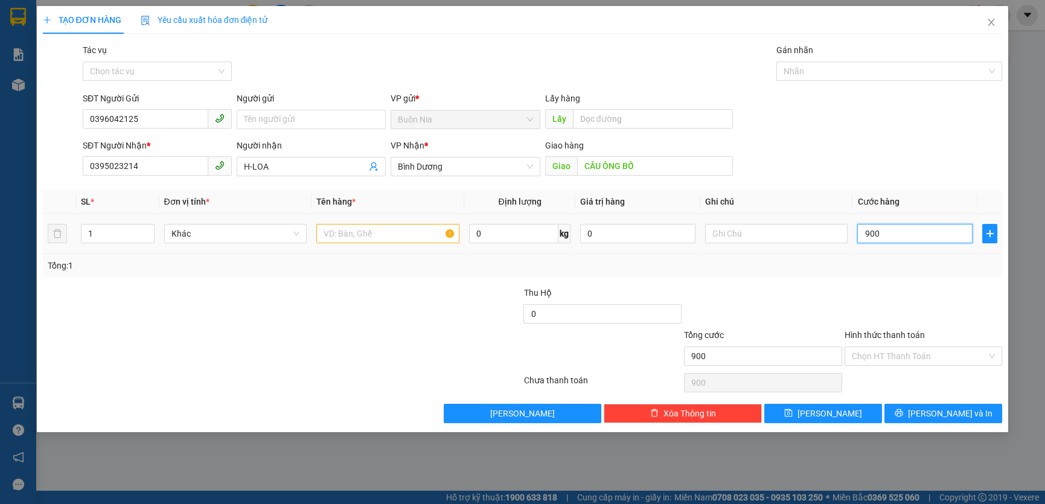
type input "9.000"
type input "90.000"
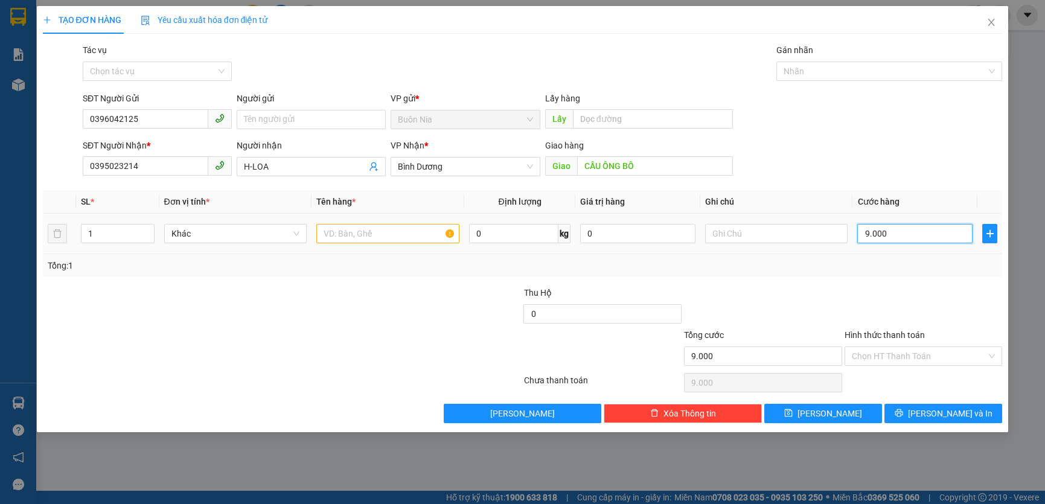
type input "90.000"
click at [926, 362] on input "Hình thức thanh toán" at bounding box center [919, 356] width 135 height 18
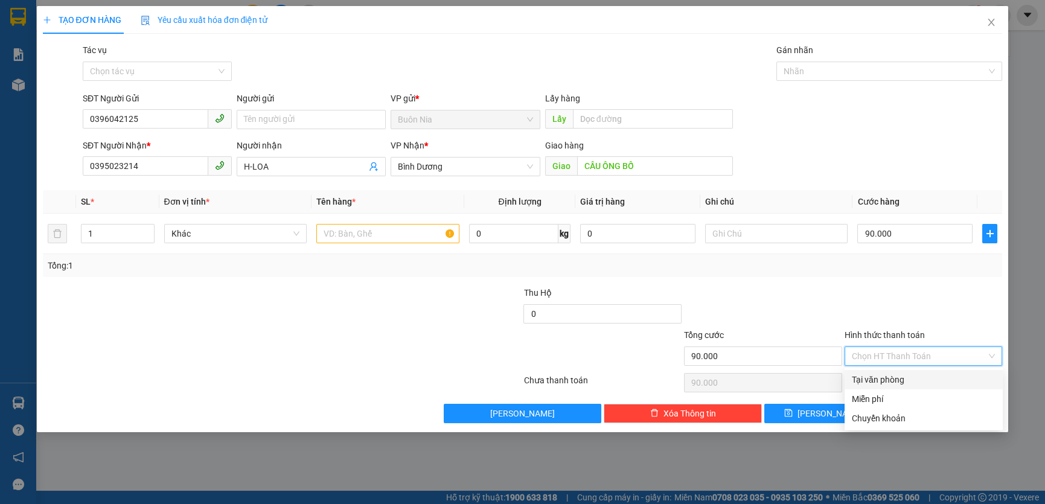
click at [921, 386] on div "Tại văn phòng" at bounding box center [924, 379] width 144 height 13
click at [921, 386] on div "Chọn HT Thanh Toán" at bounding box center [924, 383] width 161 height 24
type input "0"
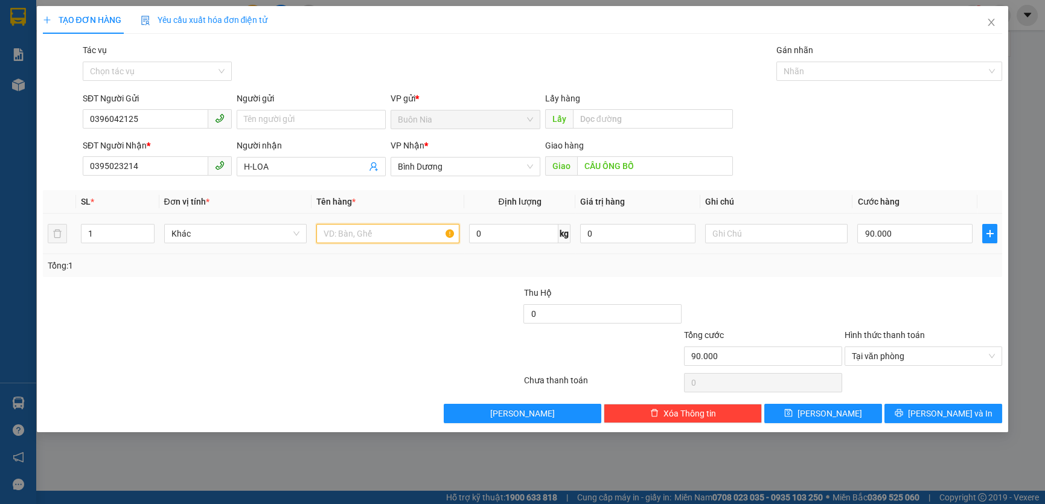
click at [383, 229] on input "text" at bounding box center [387, 233] width 143 height 19
click at [347, 234] on input "1 BAO XANH , GOI" at bounding box center [387, 233] width 143 height 19
click at [442, 234] on input "1 BAO GẠO ĐỒ ăn XANH , GOI" at bounding box center [387, 233] width 143 height 19
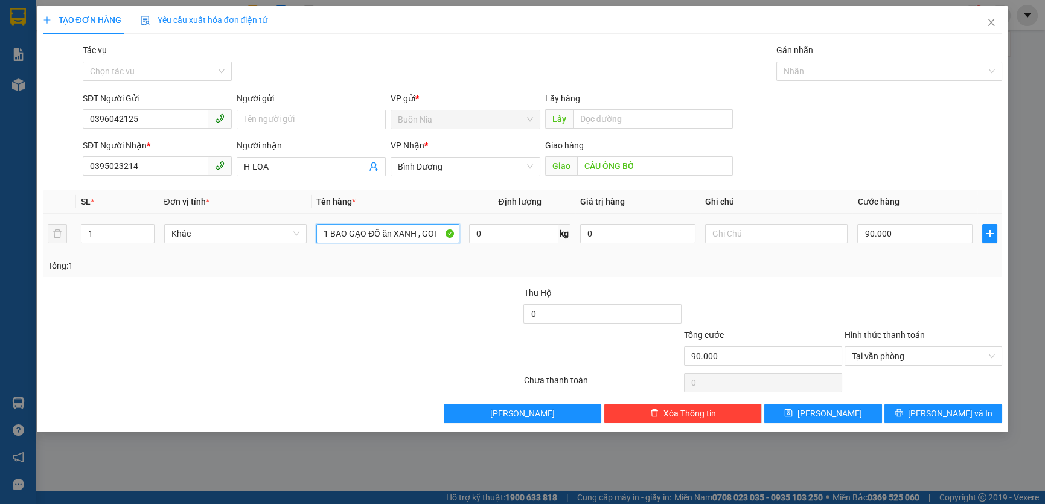
click at [442, 234] on input "1 BAO GẠO ĐỒ ăn XANH , GOI" at bounding box center [387, 233] width 143 height 19
type input "1 BAO GẠO ĐỒ ăn XANH , GỌI TRƯỚC 15P RA LẤY"
click at [942, 411] on span "Lưu và In" at bounding box center [950, 413] width 85 height 13
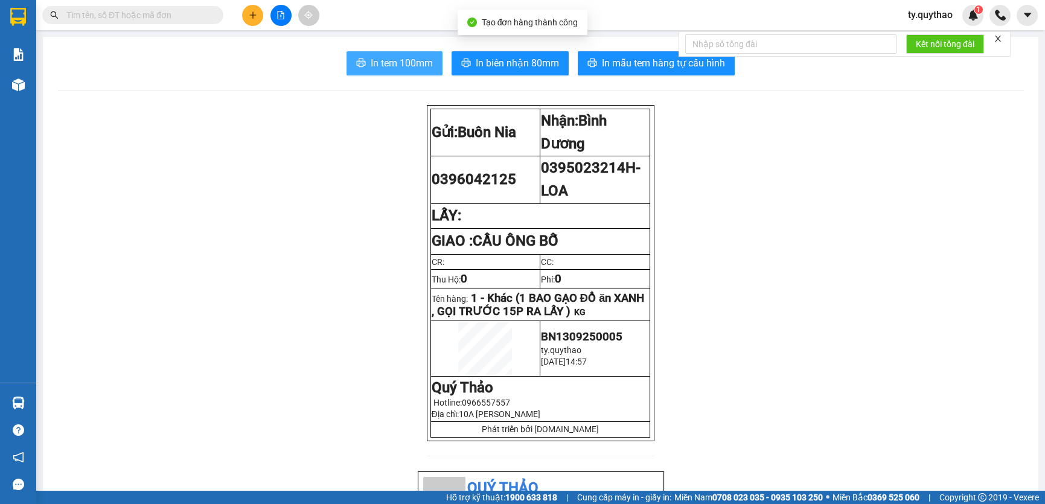
click at [388, 63] on span "In tem 100mm" at bounding box center [402, 63] width 62 height 15
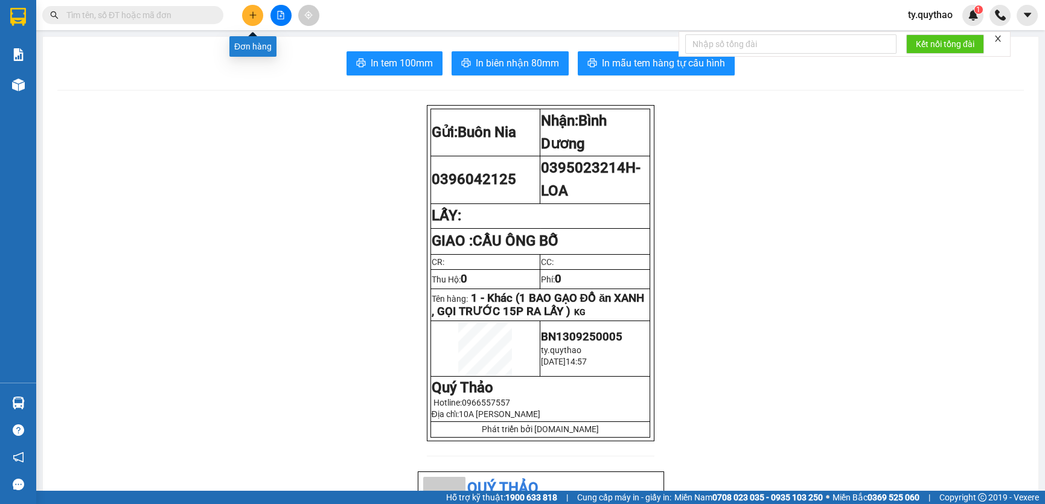
click at [256, 11] on icon "plus" at bounding box center [253, 15] width 8 height 8
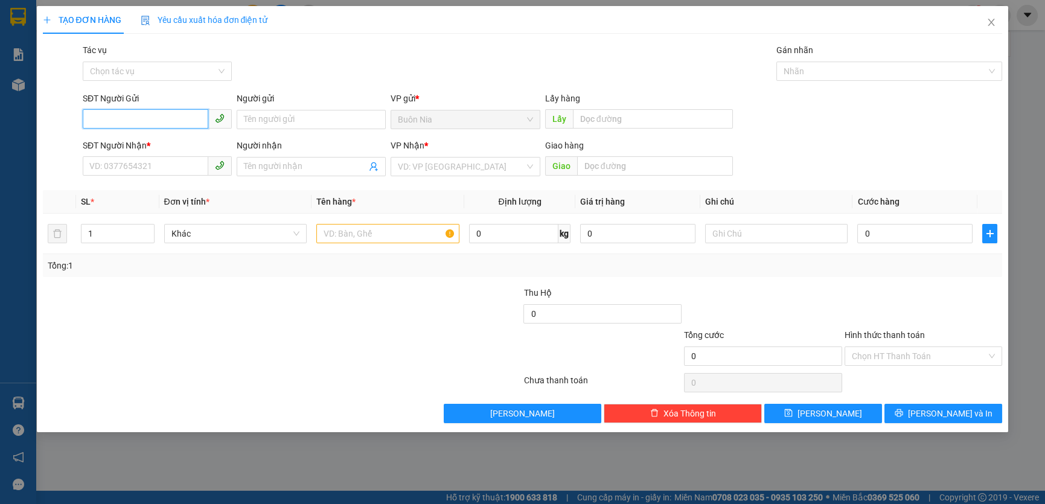
click at [172, 118] on input "SĐT Người Gửi" at bounding box center [146, 118] width 126 height 19
click at [124, 120] on input "SĐT Người Gửi" at bounding box center [146, 118] width 126 height 19
type input "0"
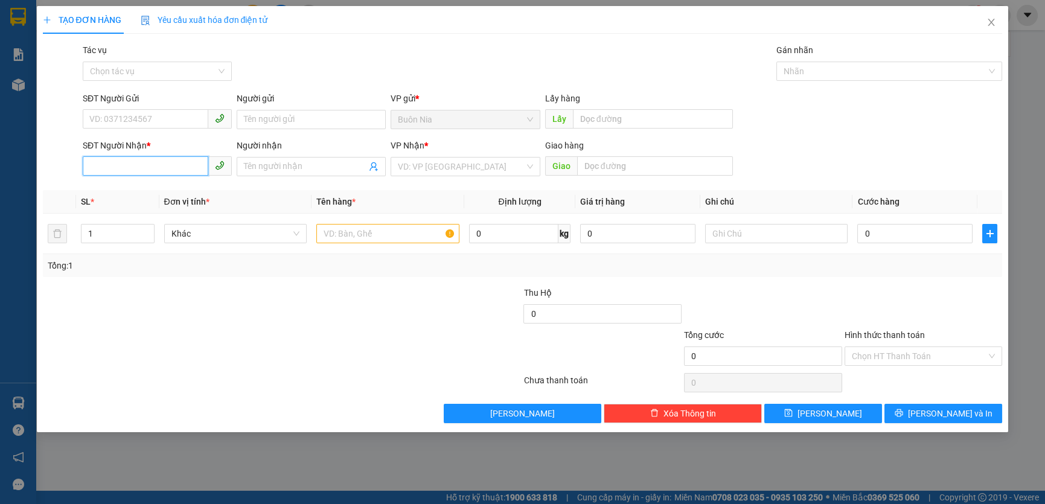
click at [125, 167] on input "SĐT Người Nhận *" at bounding box center [146, 165] width 126 height 19
type input "0989"
click at [138, 115] on input "SĐT Người Gửi" at bounding box center [146, 118] width 126 height 19
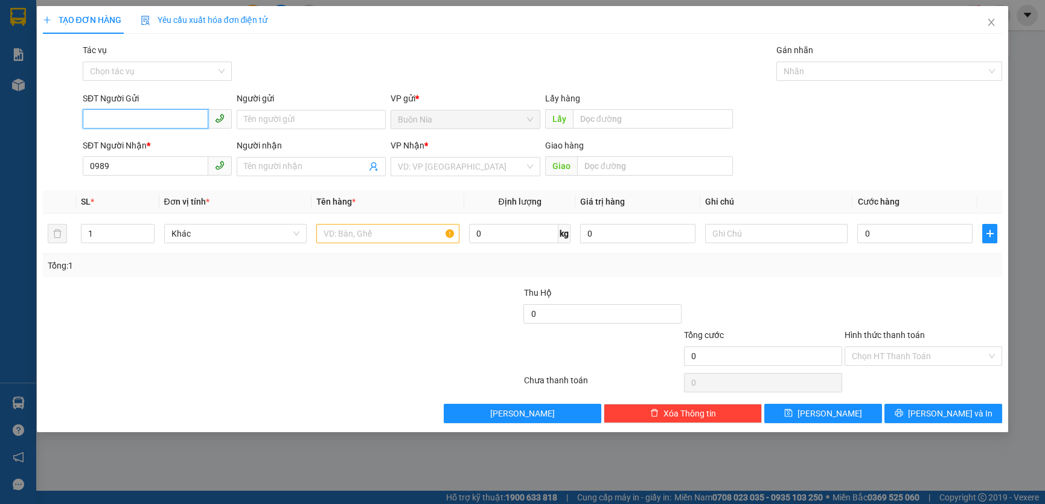
click at [181, 125] on input "SĐT Người Gửi" at bounding box center [146, 118] width 126 height 19
click at [171, 142] on div "0967206387" at bounding box center [157, 143] width 135 height 13
click at [146, 124] on input "0967206387" at bounding box center [146, 118] width 126 height 19
type input "0967206387"
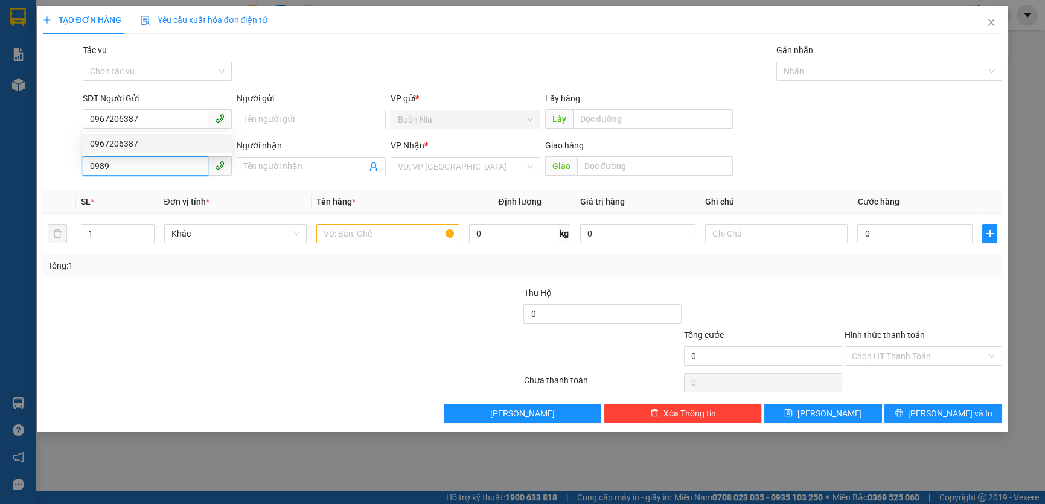
click at [132, 174] on input "0989" at bounding box center [146, 165] width 126 height 19
click at [138, 167] on input "0989" at bounding box center [146, 165] width 126 height 19
click at [142, 187] on div "0989215675" at bounding box center [157, 190] width 135 height 13
type input "0989215675"
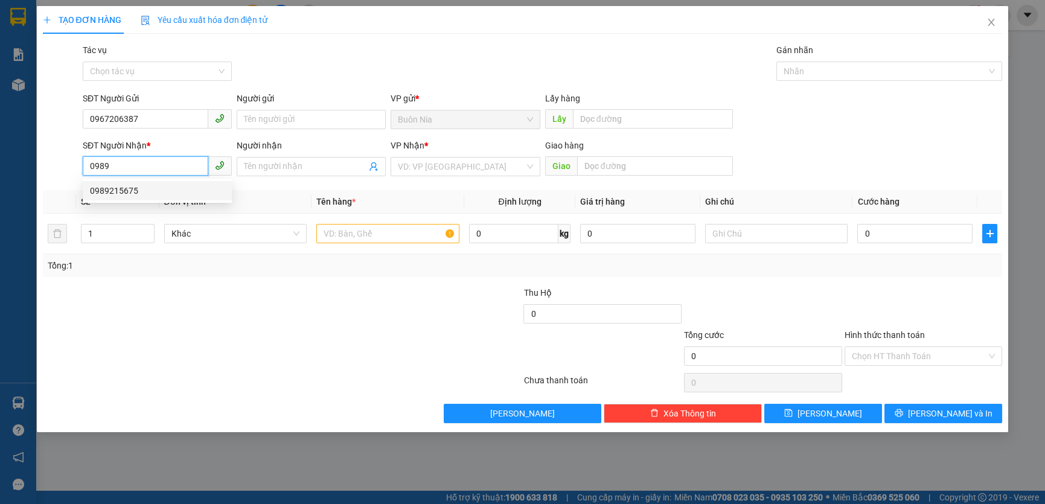
type input "N4 HIỆP PHƯỚC"
click at [162, 194] on div "0989215675" at bounding box center [157, 190] width 135 height 13
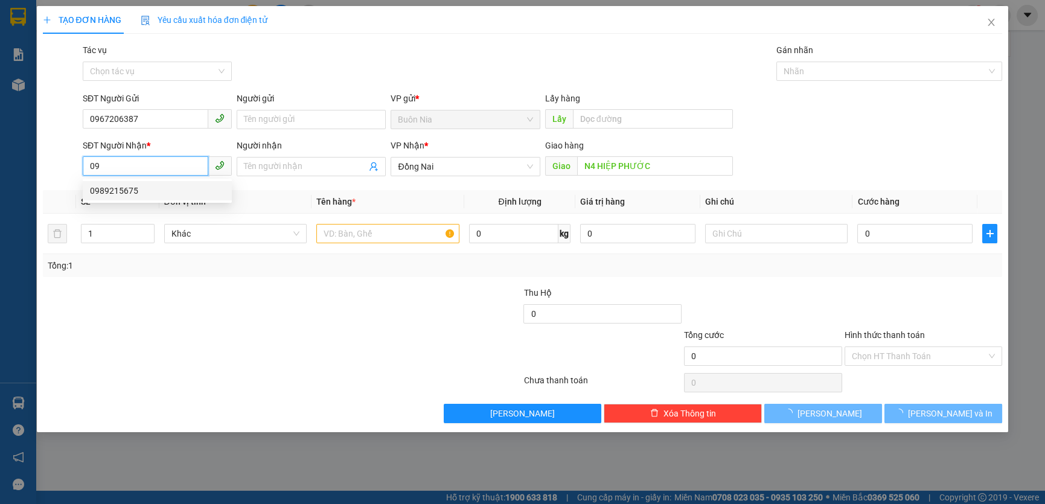
type input "0989215675"
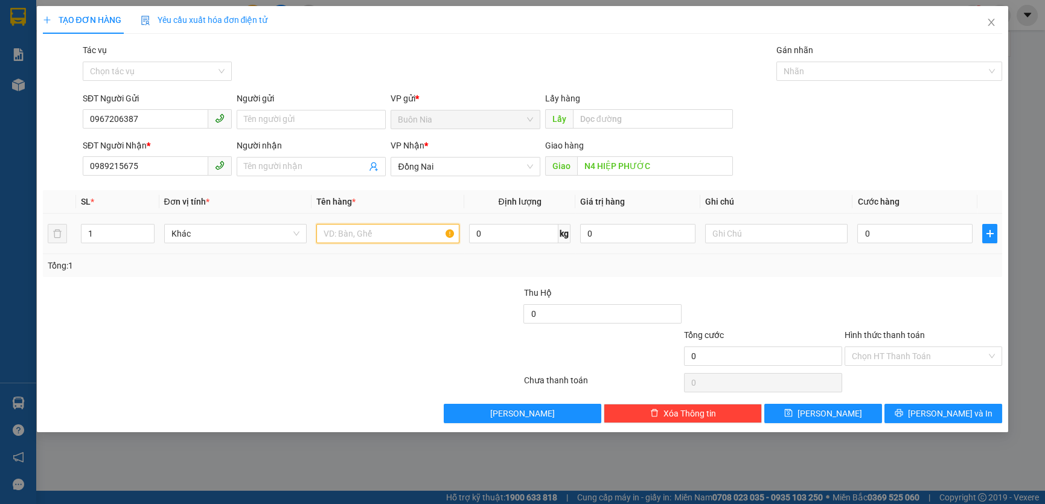
click at [399, 234] on input "text" at bounding box center [387, 233] width 143 height 19
type input "2"
click at [398, 233] on input "1 THÙNG SẦU + 1T ĐÔNG LẠNH" at bounding box center [387, 233] width 143 height 19
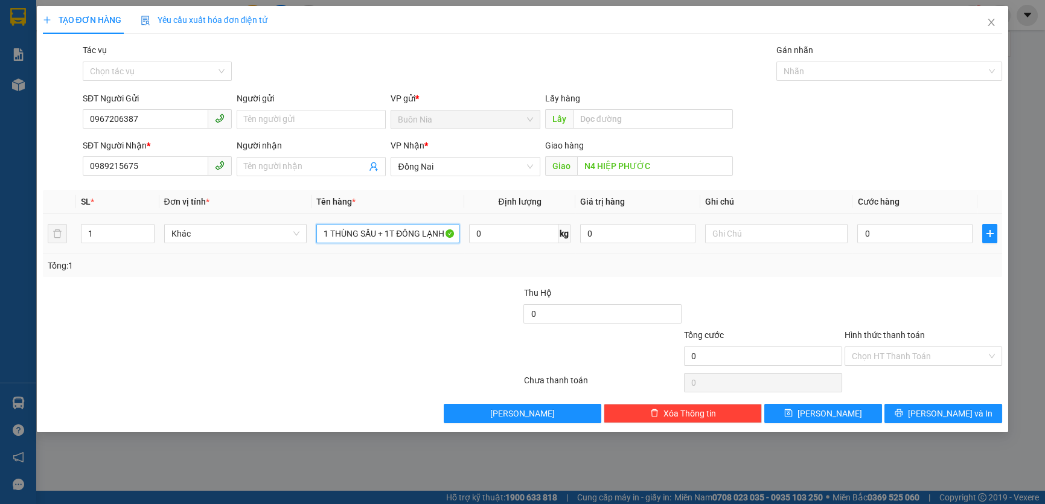
click at [398, 233] on input "1 THÙNG SẦU + 1T ĐÔNG LẠNH" at bounding box center [387, 233] width 143 height 19
type input "1 THÙNG SẦU + 1T XỐP ĐÔNG LẠNH"
click at [124, 226] on input "1" at bounding box center [118, 234] width 72 height 18
type input "2"
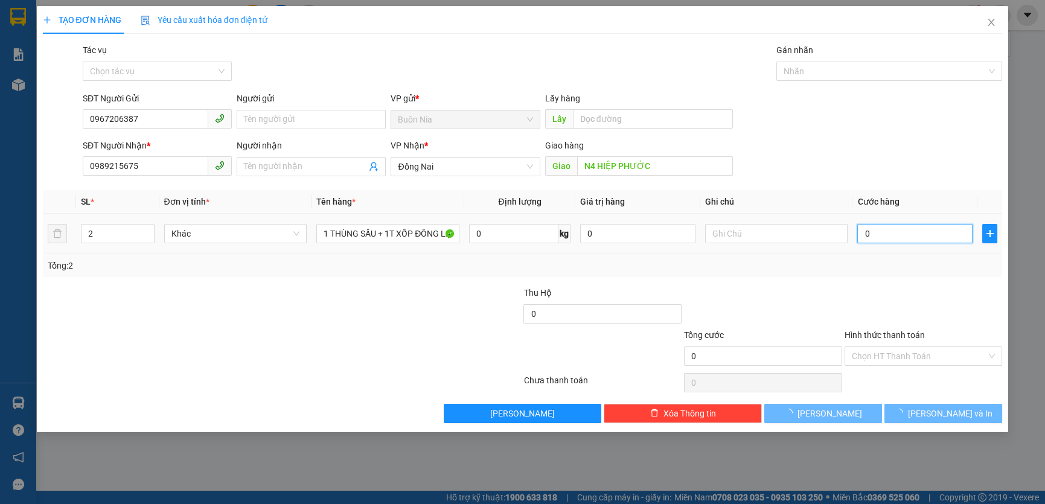
click at [858, 234] on input "0" at bounding box center [914, 233] width 115 height 19
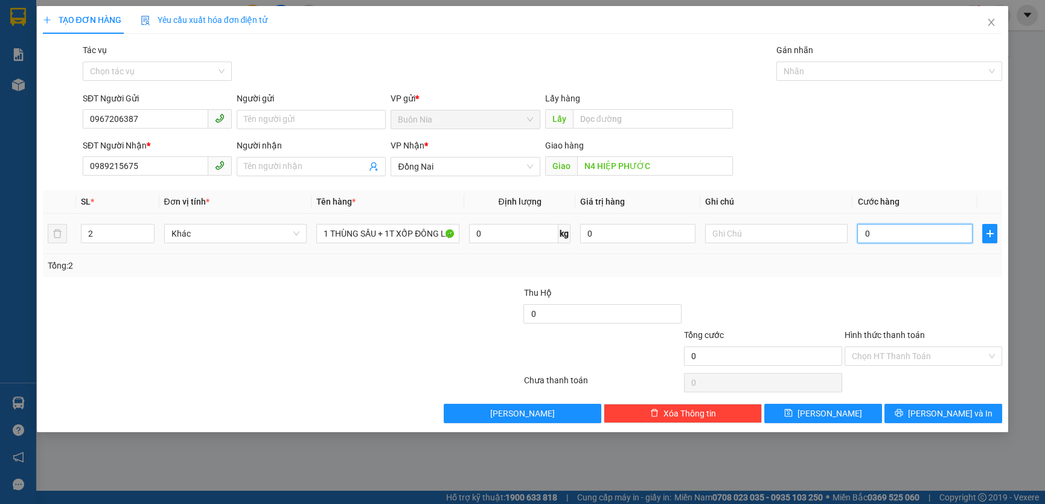
type input "1"
type input "13"
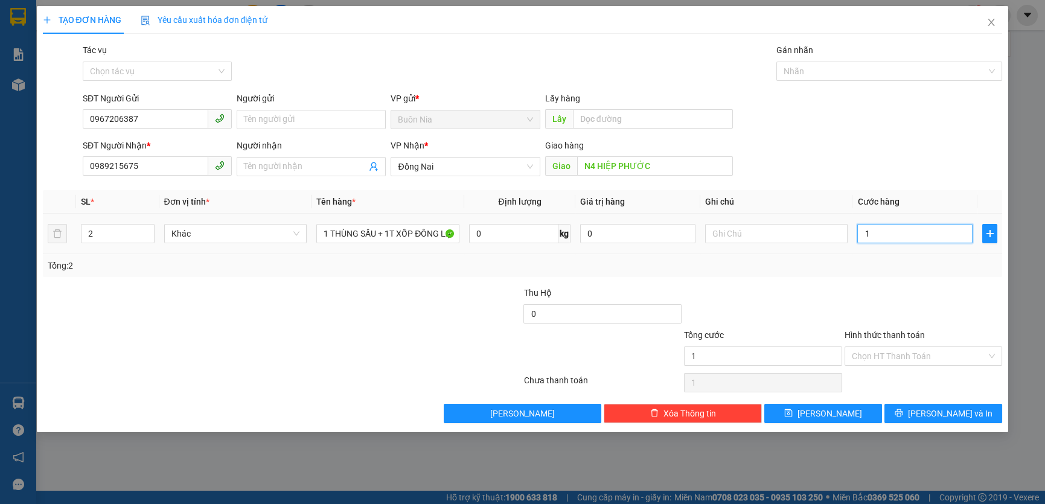
type input "13"
type input "130"
type input "1.300"
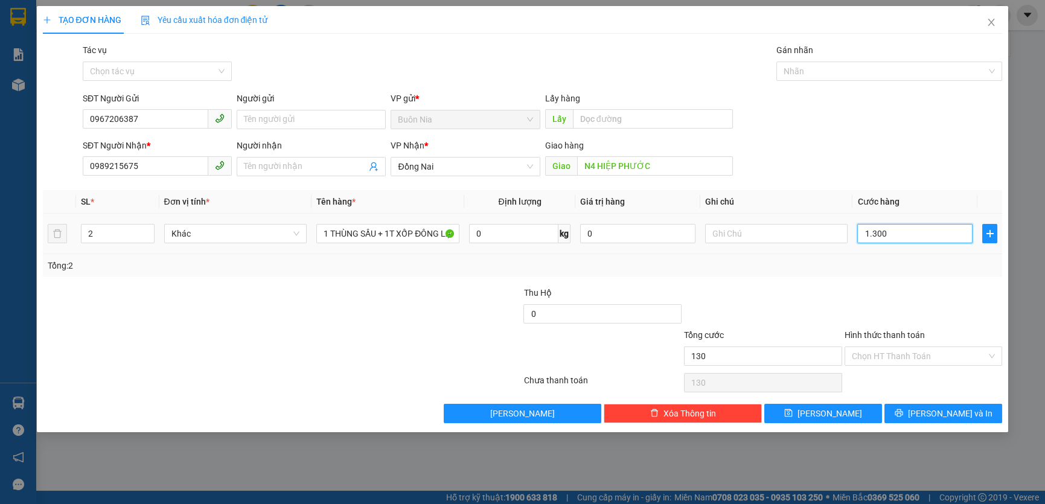
type input "1.300"
type input "13.000"
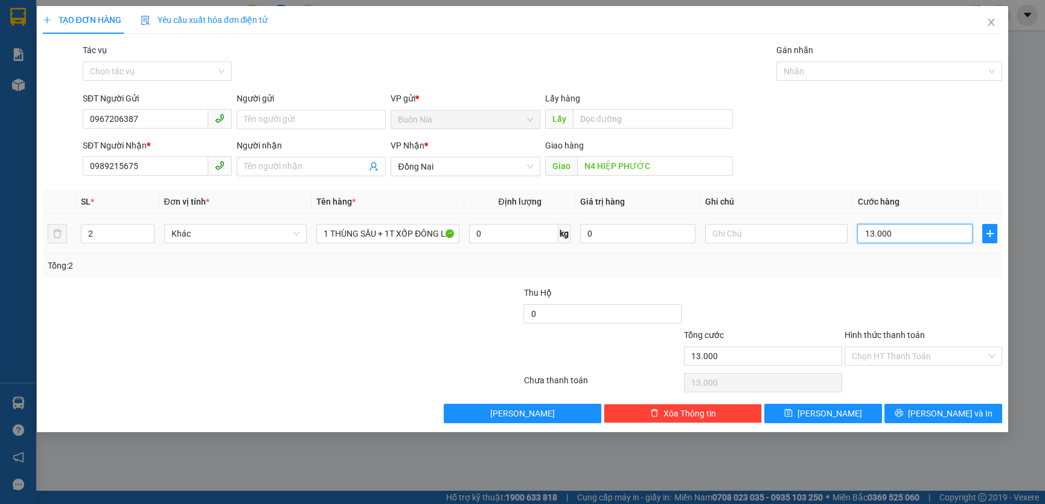
type input "130.000"
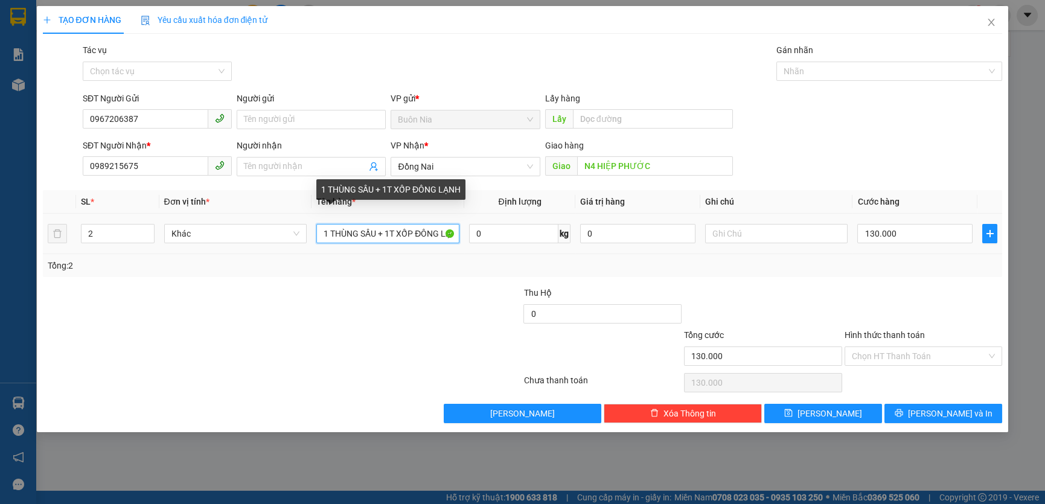
click at [456, 234] on input "1 THÙNG SẦU + 1T XỐP ĐÔNG LẠNH" at bounding box center [387, 233] width 143 height 19
type input "130.000"
click at [456, 234] on input "1 THÙNG SẦU + 1T XỐP ĐÔNG LẠNH" at bounding box center [387, 233] width 143 height 19
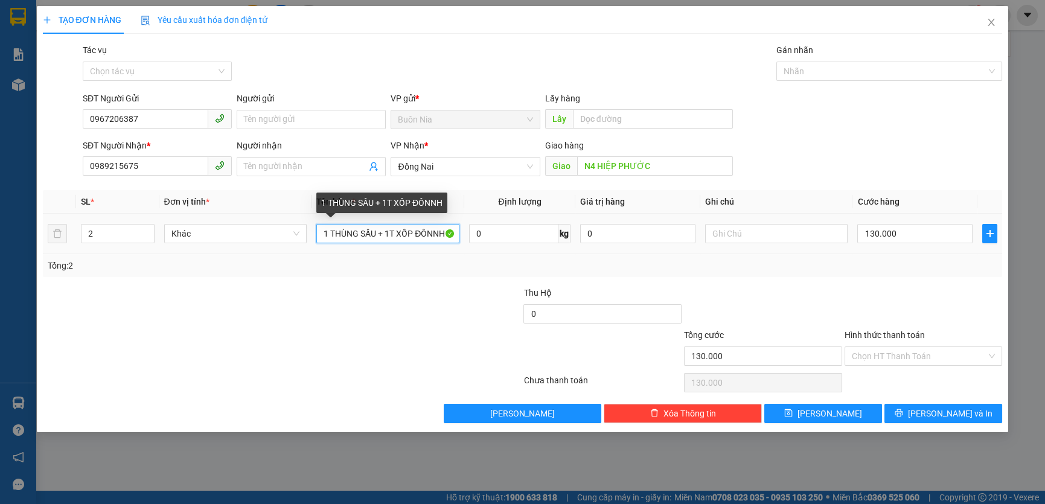
click at [456, 232] on input "1 THÙNG SẦU + 1T XỐP ĐÔNNH" at bounding box center [387, 233] width 143 height 19
type input "1 THÙNG SẦU + 1T XỐP ĐÔNG LẠNH GỌI TRƯỚC 15P[ RA LẤY"
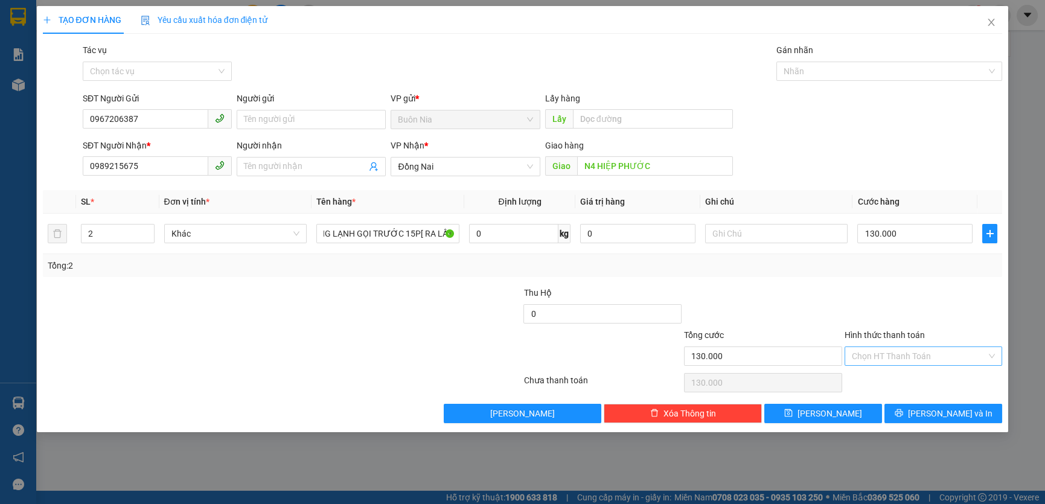
click at [888, 356] on input "Hình thức thanh toán" at bounding box center [919, 356] width 135 height 18
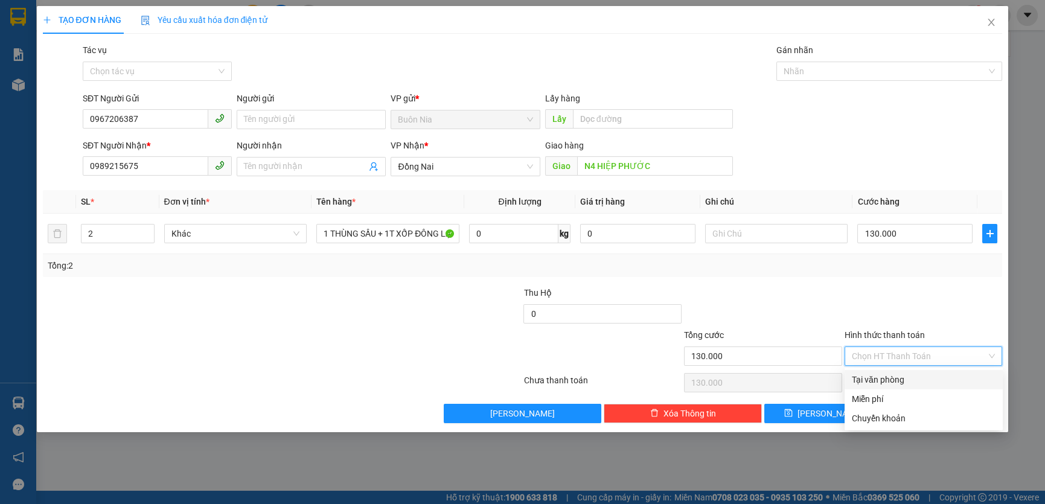
click at [883, 378] on div "Tại văn phòng" at bounding box center [924, 379] width 144 height 13
type input "0"
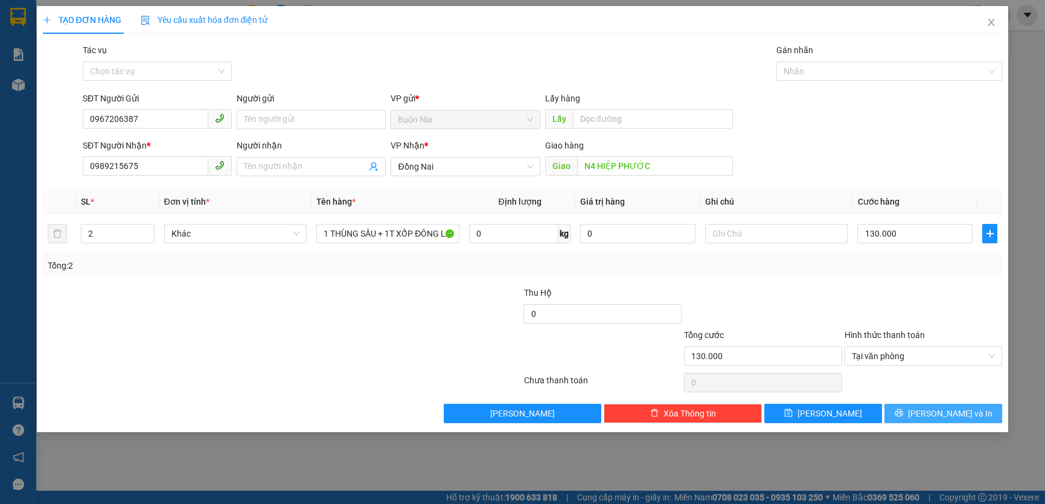
click at [943, 415] on span "Lưu và In" at bounding box center [950, 413] width 85 height 13
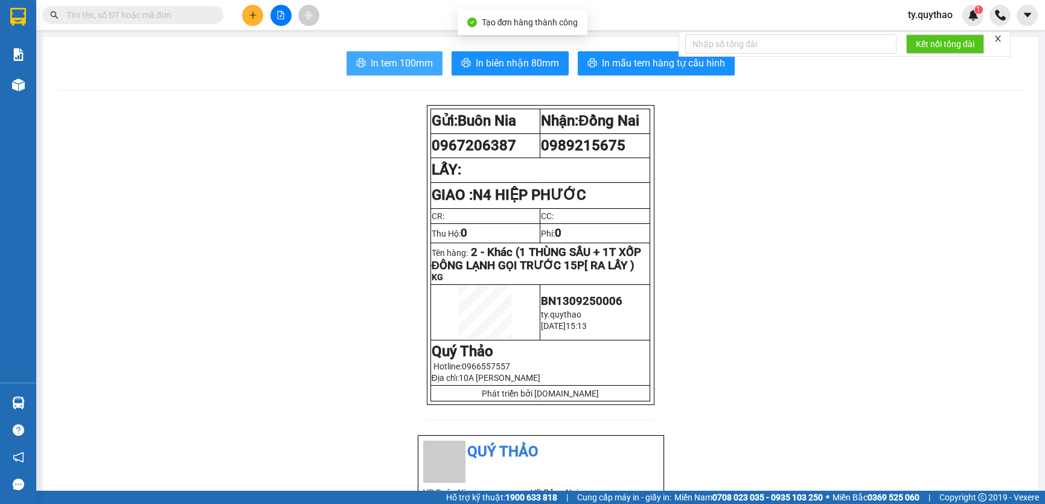
click at [399, 65] on span "In tem 100mm" at bounding box center [402, 63] width 62 height 15
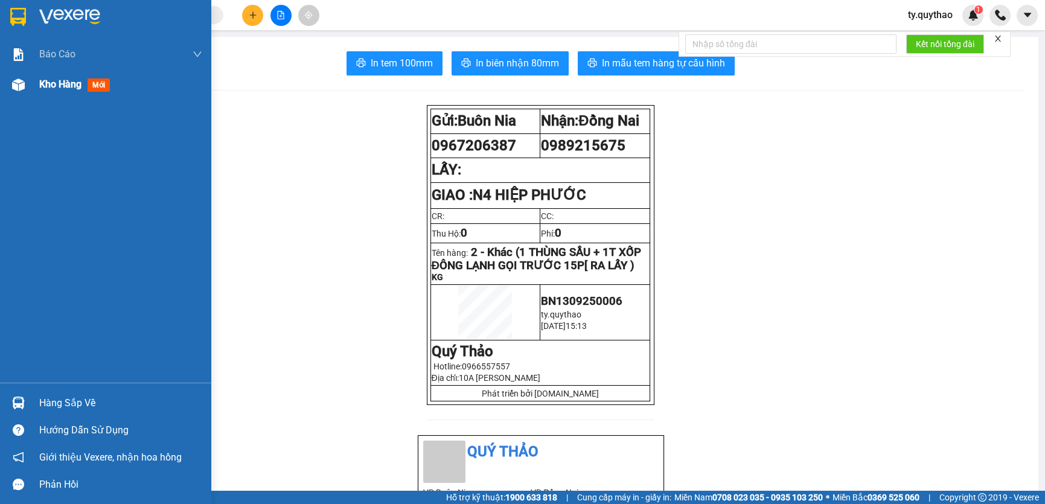
click at [28, 85] on div at bounding box center [18, 84] width 21 height 21
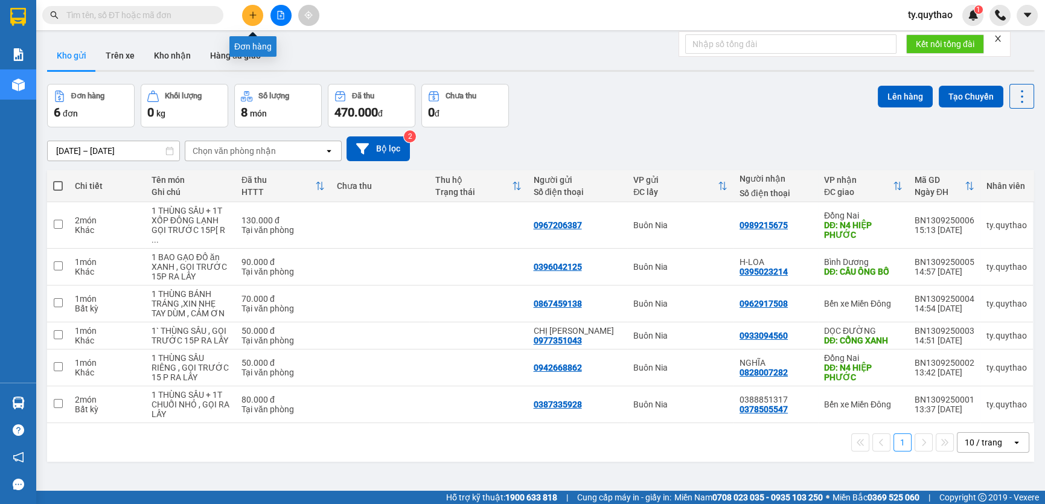
click at [257, 11] on button at bounding box center [252, 15] width 21 height 21
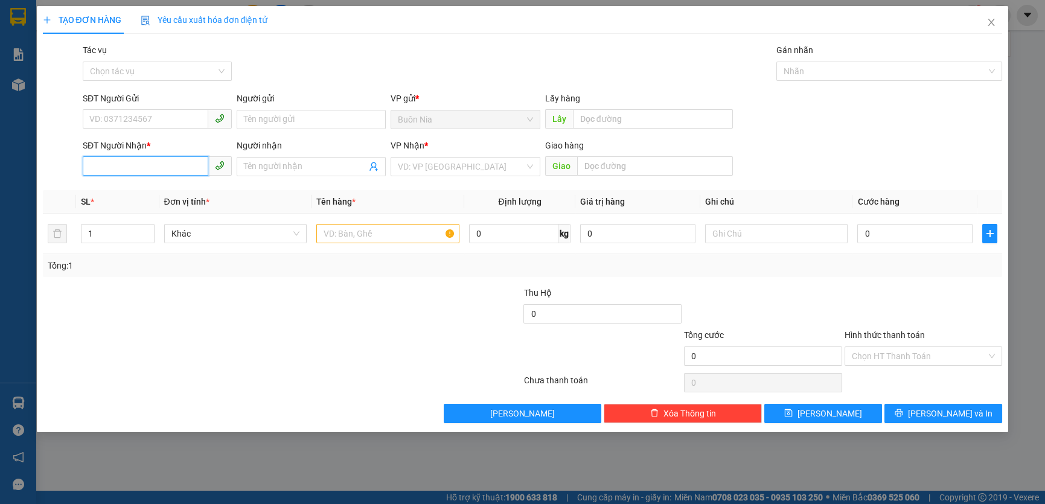
click at [163, 168] on input "SĐT Người Nhận *" at bounding box center [146, 165] width 126 height 19
click at [168, 186] on div "0855572747" at bounding box center [157, 190] width 135 height 13
type input "0855572747"
click at [131, 115] on input "SĐT Người Gửi" at bounding box center [146, 118] width 126 height 19
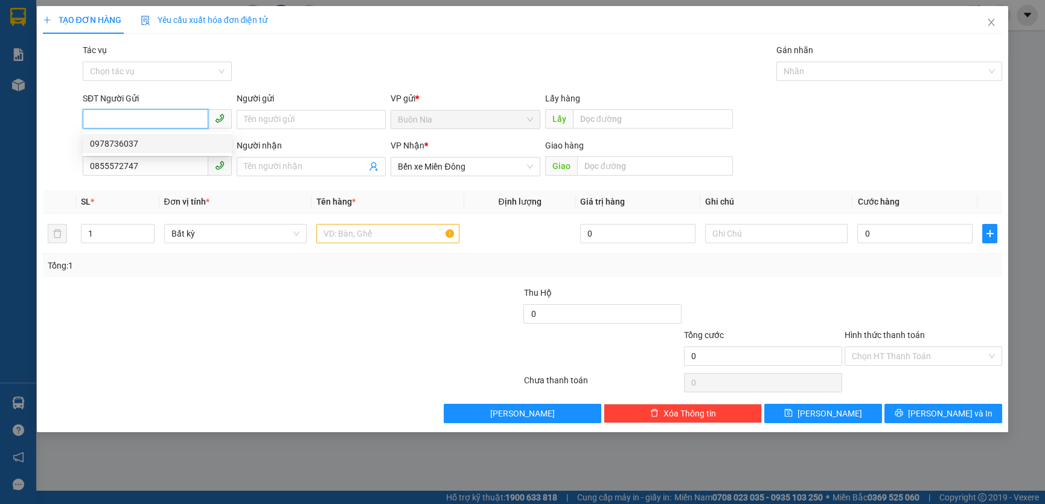
click at [138, 137] on div "0978736037" at bounding box center [157, 143] width 135 height 13
type input "0978736037"
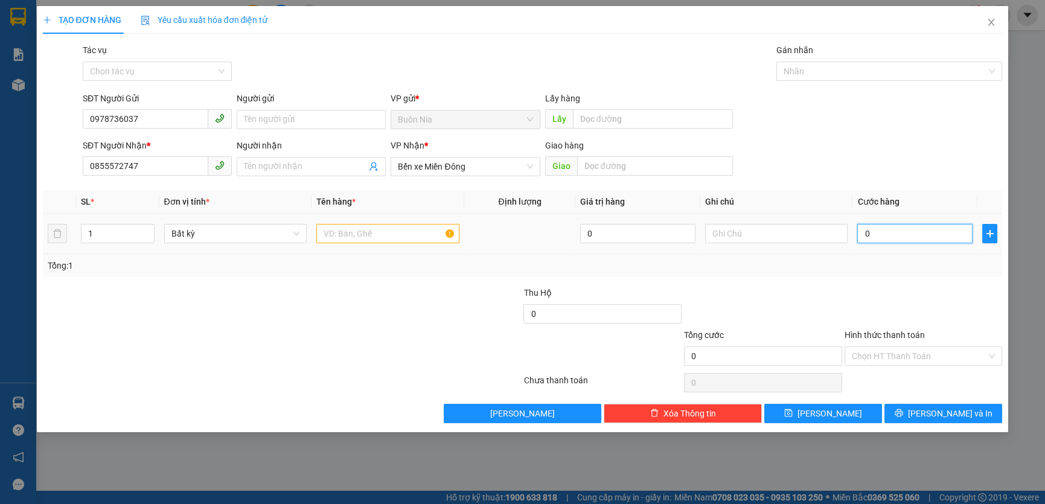
click at [865, 235] on input "0" at bounding box center [914, 233] width 115 height 19
click at [429, 234] on input "text" at bounding box center [387, 233] width 143 height 19
click at [380, 239] on input "text" at bounding box center [387, 233] width 143 height 19
type input "1 THÙNG SẦU RIÊNG , GỌI RA LẤY"
click at [118, 229] on input "1" at bounding box center [118, 234] width 72 height 18
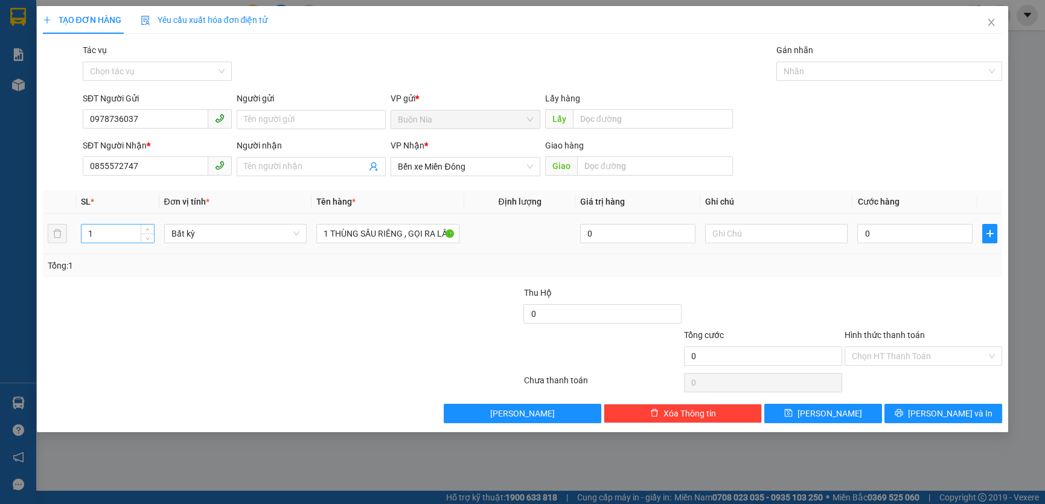
click at [118, 229] on input "1" at bounding box center [118, 234] width 72 height 18
click at [863, 231] on input "0" at bounding box center [914, 233] width 115 height 19
click at [862, 231] on input "0" at bounding box center [914, 233] width 115 height 19
type input "70"
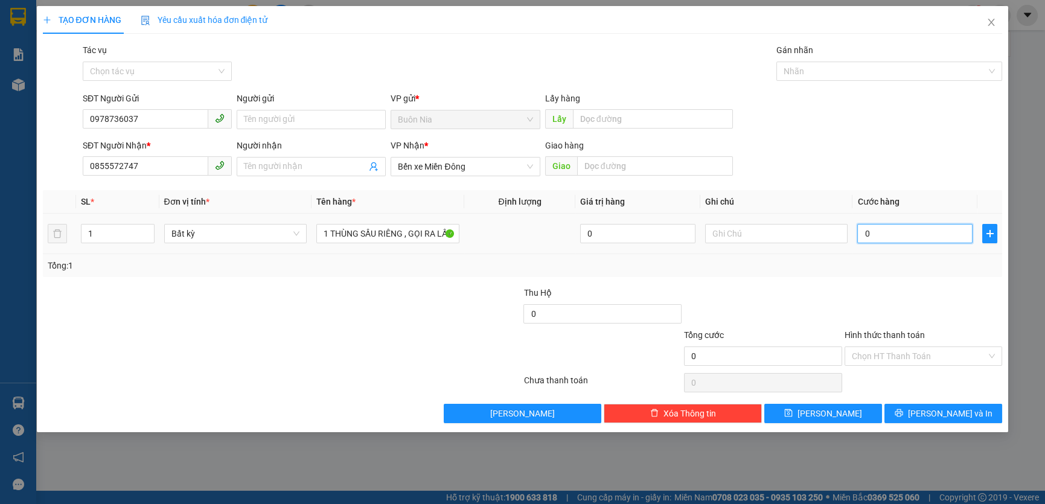
type input "70"
type input "700"
type input "7.000"
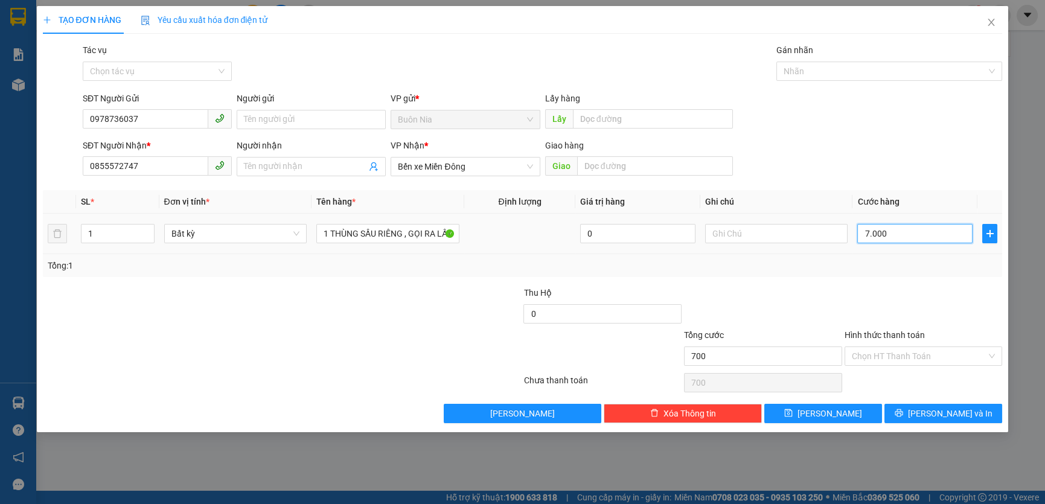
type input "7.000"
type input "70.000"
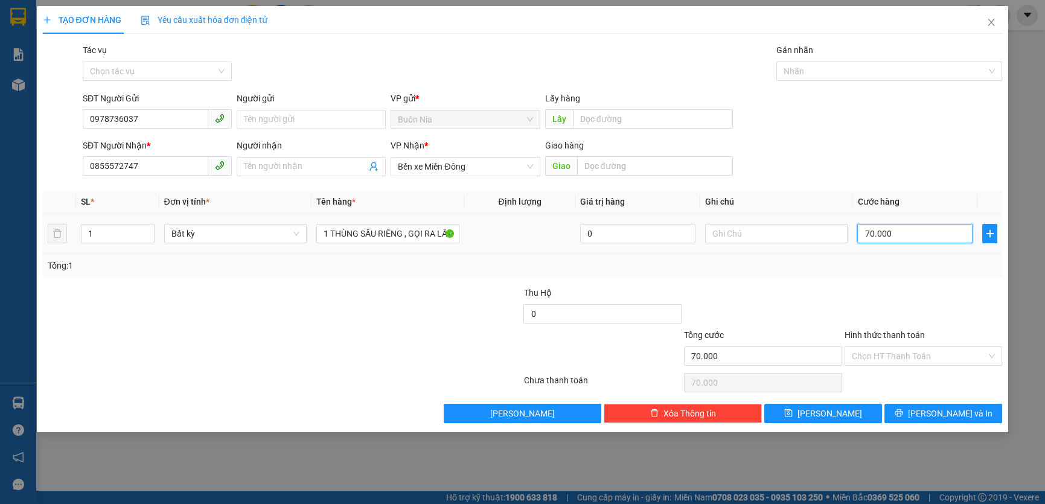
type input "700.000"
type input "70.000"
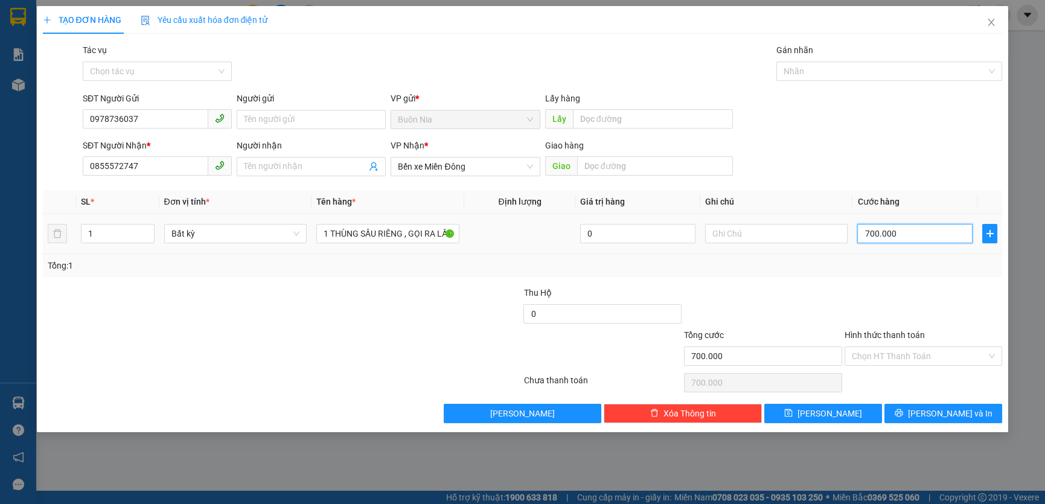
type input "70.000"
click at [935, 358] on input "Hình thức thanh toán" at bounding box center [919, 356] width 135 height 18
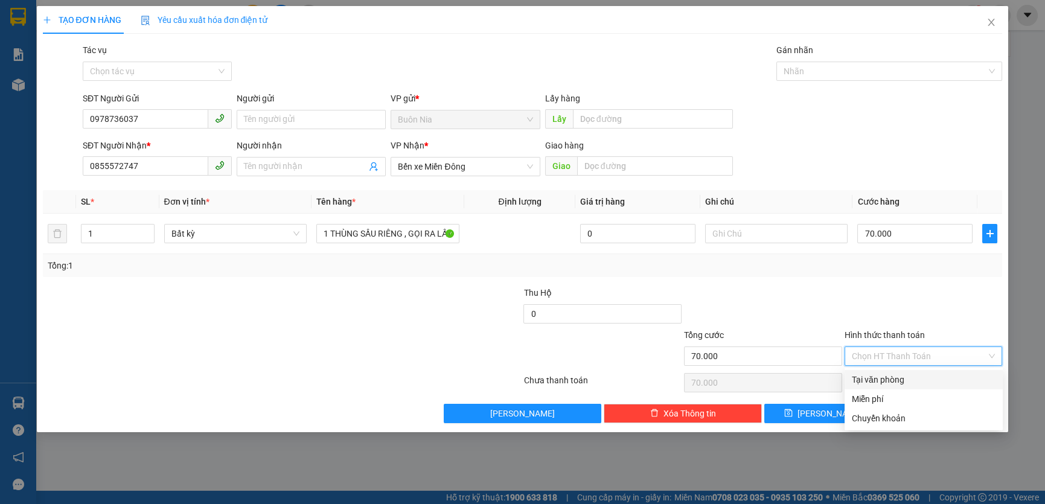
click at [923, 379] on div "Tại văn phòng" at bounding box center [924, 379] width 144 height 13
type input "0"
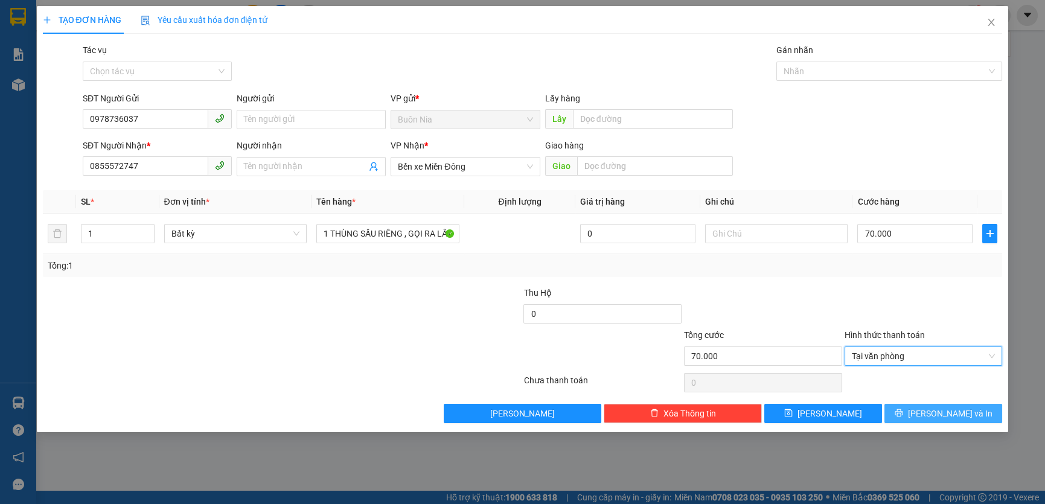
click at [947, 417] on span "Lưu và In" at bounding box center [950, 413] width 85 height 13
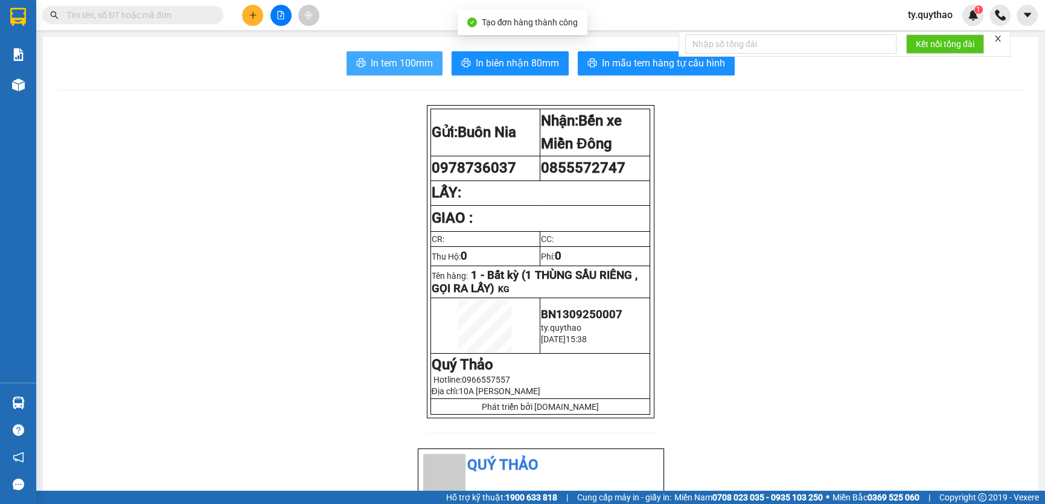
click at [413, 65] on span "In tem 100mm" at bounding box center [402, 63] width 62 height 15
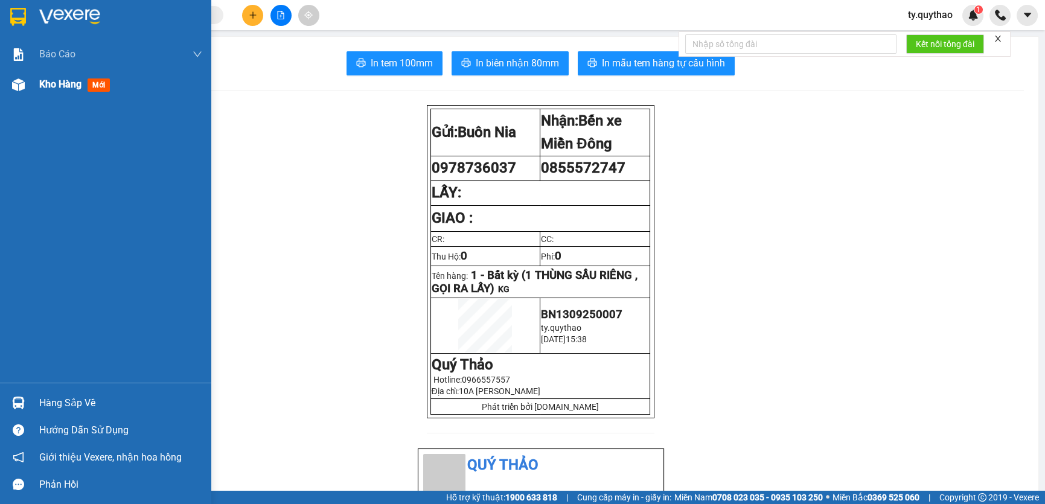
click at [72, 90] on span "Kho hàng" at bounding box center [60, 83] width 42 height 11
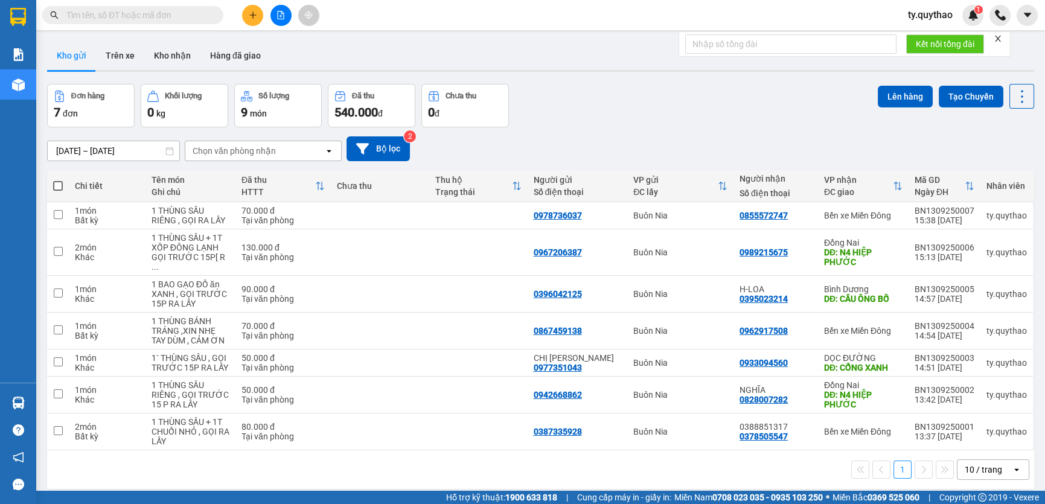
click at [624, 116] on div "Đơn hàng 7 đơn Khối lượng 0 kg Số lượng 9 món Đã thu 540.000 đ Chưa thu 0 đ Lên…" at bounding box center [540, 105] width 987 height 43
click at [629, 112] on div "Đơn hàng 7 đơn Khối lượng 0 kg Số lượng 9 món Đã thu 540.000 đ Chưa thu 0 đ Lên…" at bounding box center [540, 105] width 987 height 43
